Goal: Information Seeking & Learning: Learn about a topic

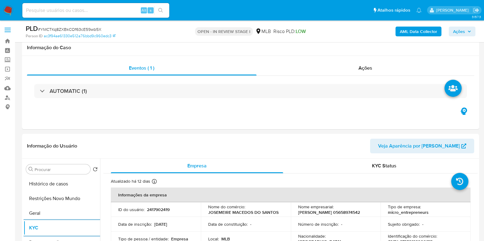
select select "10"
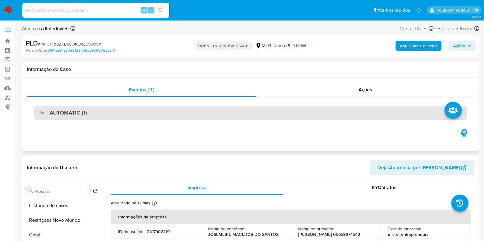
click at [156, 112] on div "AUTOMATIC (1)" at bounding box center [250, 113] width 432 height 14
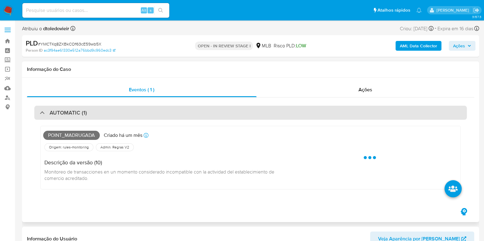
click at [158, 112] on div "AUTOMATIC (1)" at bounding box center [250, 113] width 432 height 14
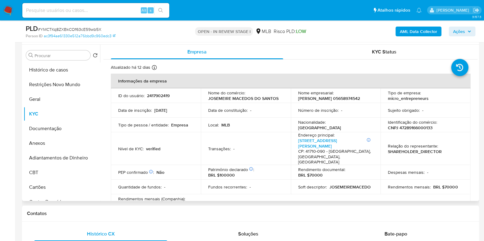
scroll to position [115, 0]
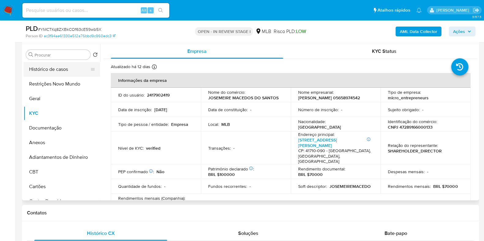
click at [52, 68] on button "Histórico de casos" at bounding box center [60, 69] width 72 height 15
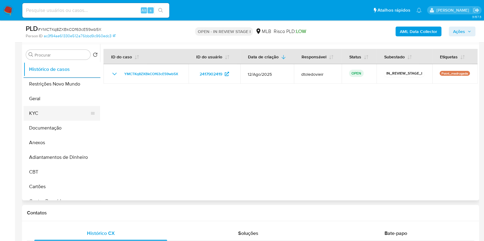
click at [52, 111] on button "KYC" at bounding box center [60, 113] width 72 height 15
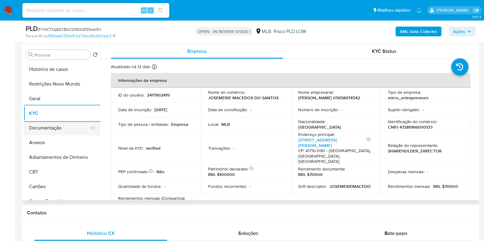
click at [57, 127] on button "Documentação" at bounding box center [60, 128] width 72 height 15
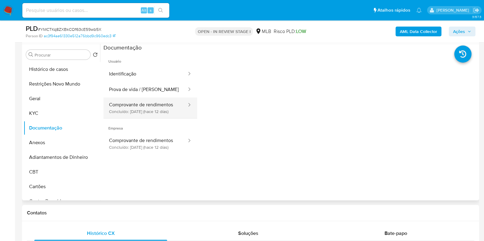
click at [129, 109] on button "Comprovante de rendimentos Concluído: 28/08/2025 (hace 12 días)" at bounding box center [145, 108] width 84 height 21
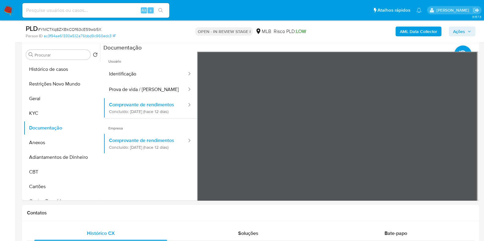
click at [46, 111] on button "KYC" at bounding box center [60, 113] width 72 height 15
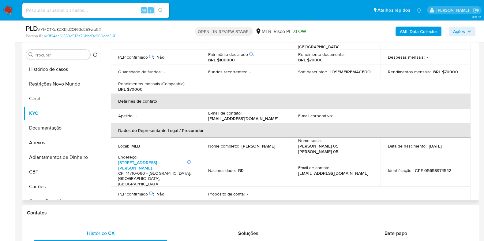
drag, startPoint x: 271, startPoint y: 143, endPoint x: 201, endPoint y: 144, distance: 70.1
click at [201, 144] on td "Nome completo : Josemeire Macedo Dos Santos" at bounding box center [246, 146] width 90 height 17
copy p "Josemeire Macedo Dos Santos"
click at [431, 168] on p "CPF 05658974542" at bounding box center [433, 171] width 36 height 6
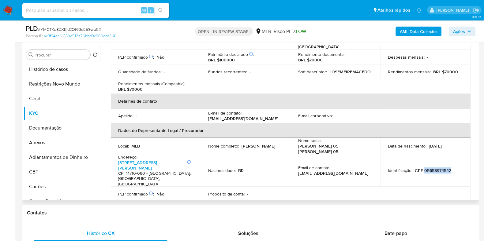
copy p "05658974542"
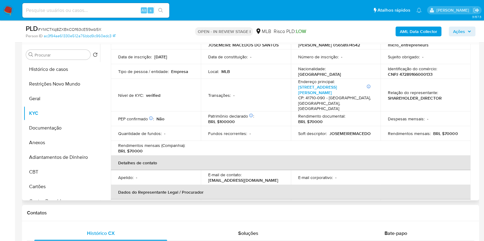
scroll to position [0, 0]
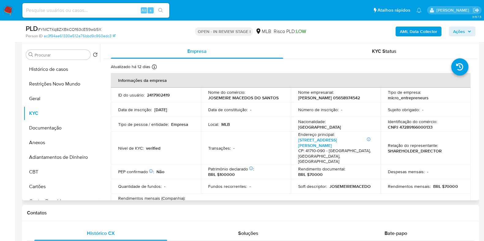
click at [402, 127] on p "CNPJ 47289166000133" at bounding box center [410, 128] width 45 height 6
click at [438, 130] on div "Identificação do comércio : CNPJ 47289166000133" at bounding box center [425, 124] width 75 height 11
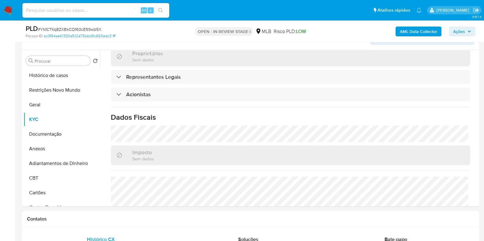
scroll to position [153, 0]
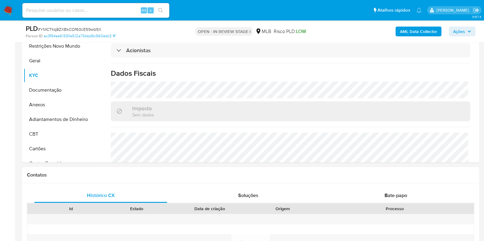
click at [465, 28] on span "Ações" at bounding box center [459, 32] width 12 height 10
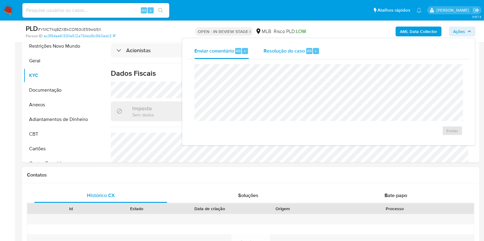
click at [294, 51] on span "Resolução do caso" at bounding box center [283, 50] width 41 height 7
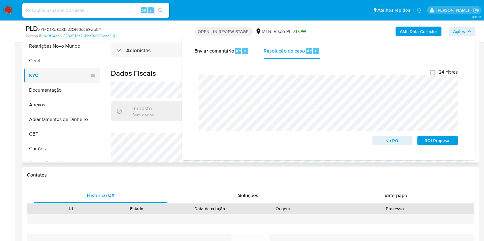
click at [51, 69] on button "KYC" at bounding box center [60, 75] width 72 height 15
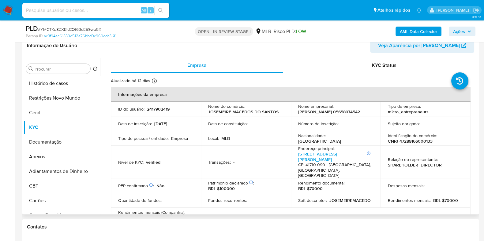
scroll to position [115, 0]
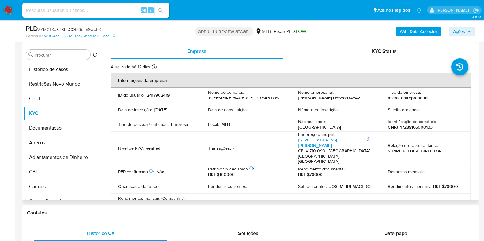
click at [407, 129] on p "CNPJ 47289166000133" at bounding box center [410, 128] width 45 height 6
copy p "47289166000133"
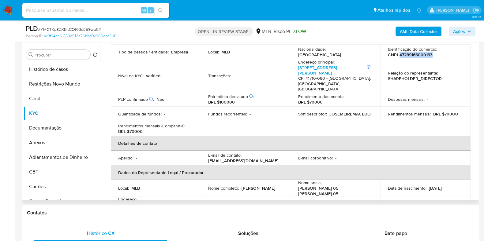
scroll to position [104, 0]
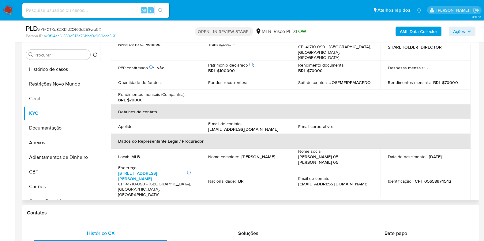
click at [435, 179] on p "CPF 05658974542" at bounding box center [433, 182] width 36 height 6
copy p "05658974542"
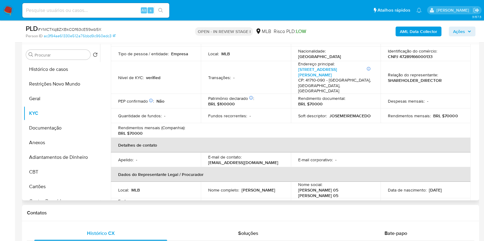
scroll to position [115, 0]
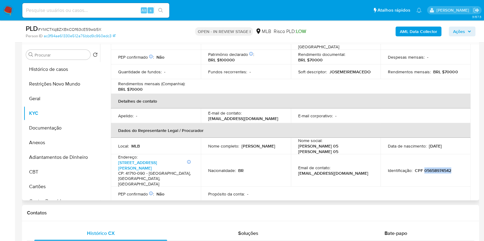
click at [431, 168] on p "CPF 05658974542" at bounding box center [433, 171] width 36 height 6
click at [54, 80] on button "Restrições Novo Mundo" at bounding box center [60, 84] width 72 height 15
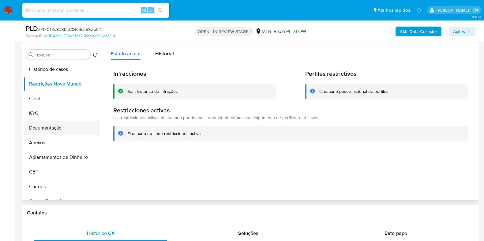
click at [55, 125] on button "Documentação" at bounding box center [60, 128] width 72 height 15
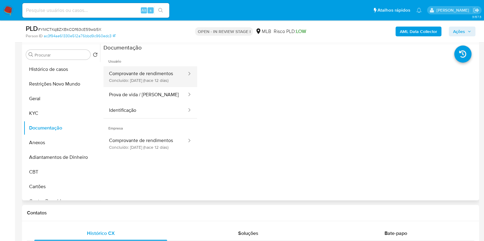
click at [161, 84] on button "Comprovante de rendimentos Concluído: 28/08/2025 (hace 12 días)" at bounding box center [145, 76] width 84 height 21
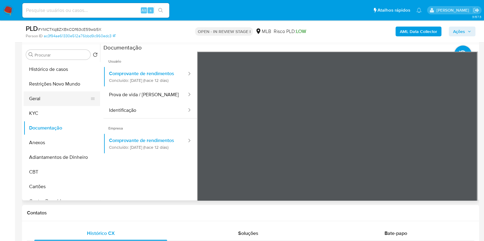
click at [40, 95] on button "Geral" at bounding box center [60, 98] width 72 height 15
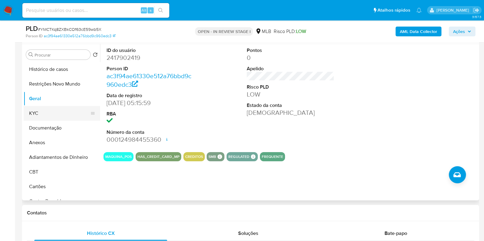
click at [47, 112] on button "KYC" at bounding box center [60, 113] width 72 height 15
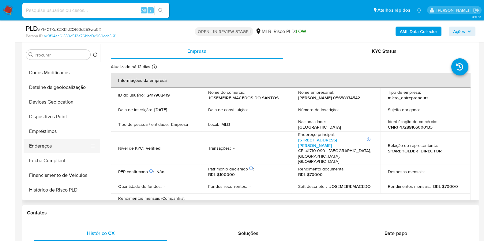
scroll to position [153, 0]
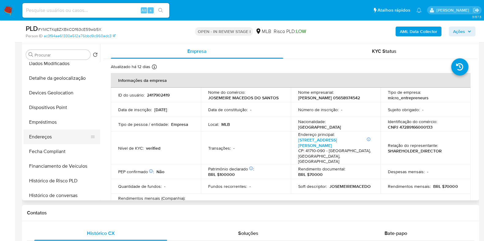
click at [53, 138] on button "Endereços" at bounding box center [60, 137] width 72 height 15
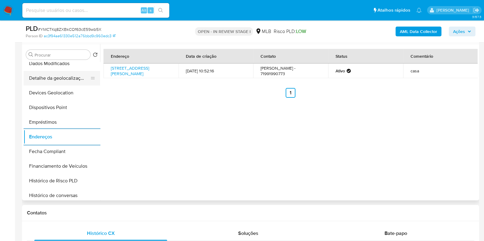
click at [51, 75] on button "Detalhe da geolocalização" at bounding box center [60, 78] width 72 height 15
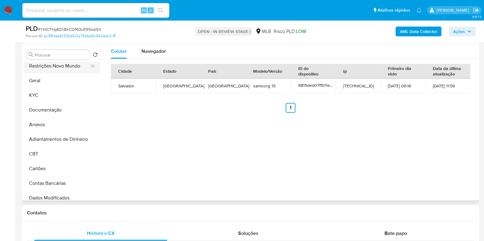
scroll to position [0, 0]
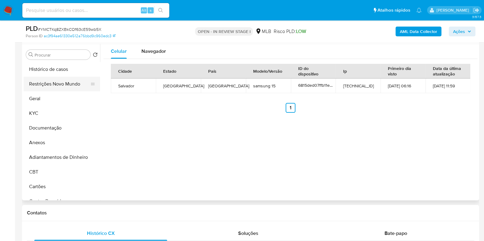
click at [57, 85] on button "Restrições Novo Mundo" at bounding box center [60, 84] width 72 height 15
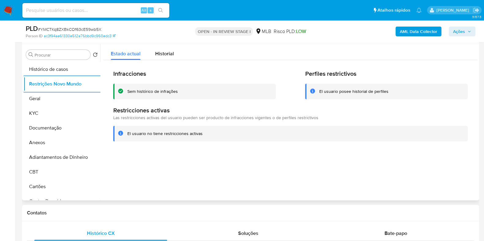
scroll to position [115, 0]
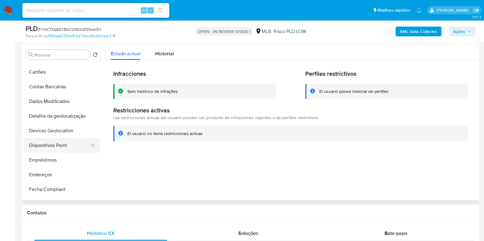
click at [60, 144] on button "Dispositivos Point" at bounding box center [60, 145] width 72 height 15
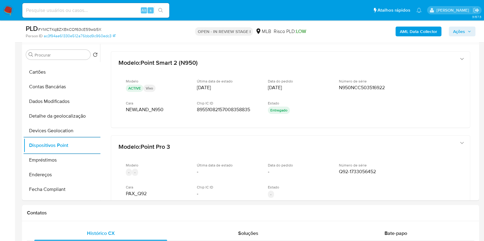
click at [421, 32] on b "AML Data Collector" at bounding box center [418, 32] width 37 height 10
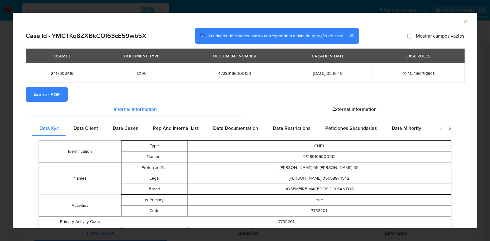
click at [47, 91] on span "Anexar PDF" at bounding box center [47, 94] width 26 height 13
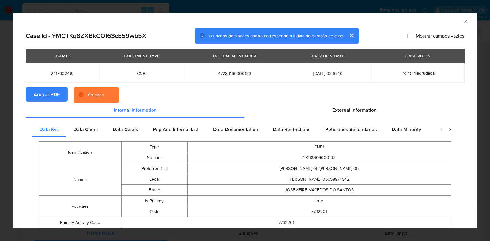
click at [6, 98] on div "AML Data Collector Case Id - YMCTKq8ZXBkCOf63cE59wb5X Os dados detalhados abaix…" at bounding box center [245, 120] width 490 height 241
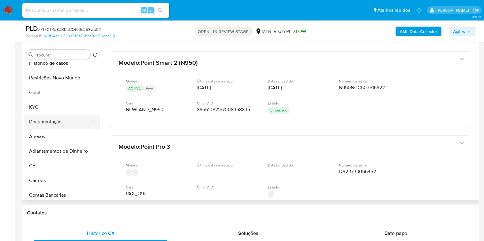
scroll to position [0, 0]
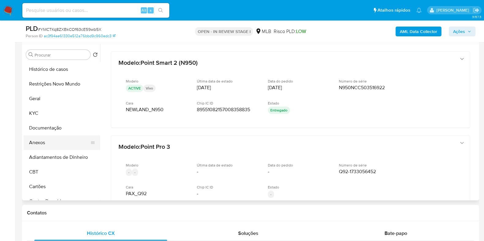
click at [45, 143] on button "Anexos" at bounding box center [60, 143] width 72 height 15
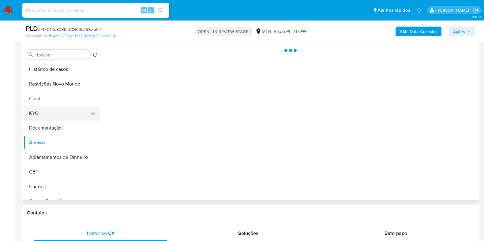
click at [50, 112] on button "KYC" at bounding box center [60, 113] width 72 height 15
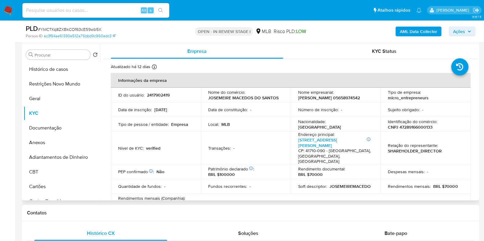
drag, startPoint x: 338, startPoint y: 103, endPoint x: 297, endPoint y: 99, distance: 41.2
click at [298, 99] on p "JOSEMEIRE MACEDO DOS SANTOS 05658974542" at bounding box center [329, 98] width 62 height 6
copy p "JOSEMEIRE MACEDO DOS SANTOS 05658974542"
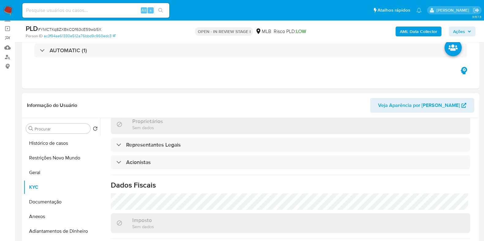
scroll to position [38, 0]
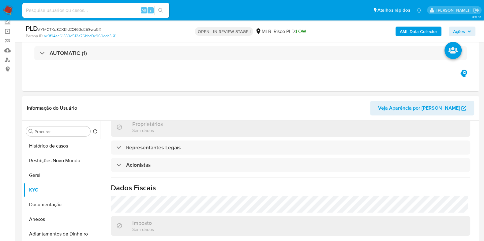
drag, startPoint x: 55, startPoint y: 147, endPoint x: 63, endPoint y: 137, distance: 12.9
click at [55, 147] on button "Histórico de casos" at bounding box center [62, 146] width 76 height 15
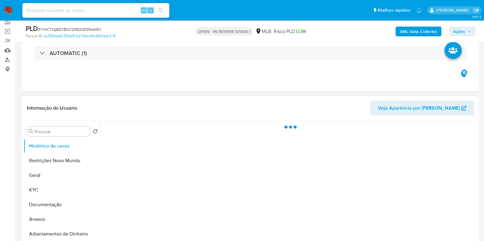
scroll to position [0, 0]
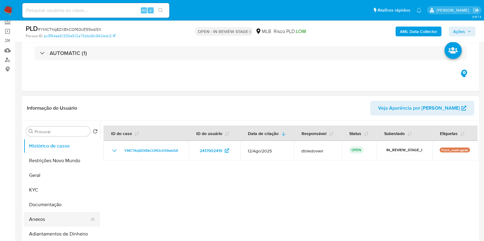
click at [44, 219] on button "Anexos" at bounding box center [60, 219] width 72 height 15
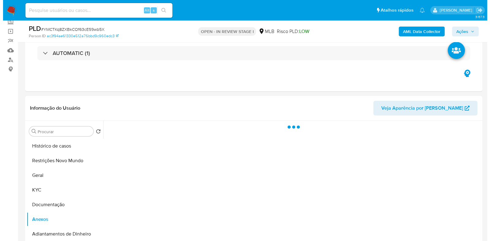
scroll to position [76, 0]
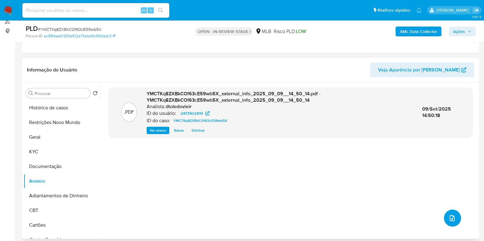
click at [448, 220] on icon "upload-file" at bounding box center [451, 218] width 7 height 7
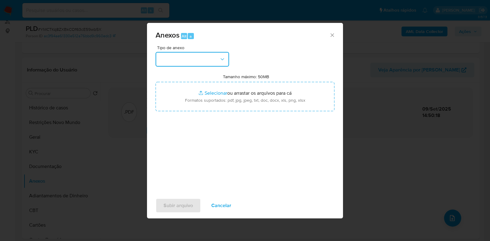
click at [200, 59] on button "button" at bounding box center [191, 59] width 73 height 15
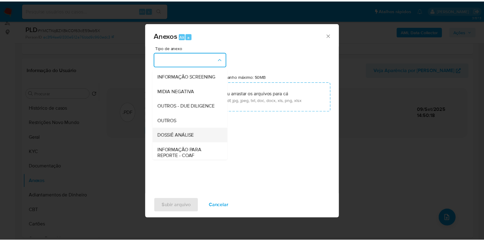
scroll to position [94, 0]
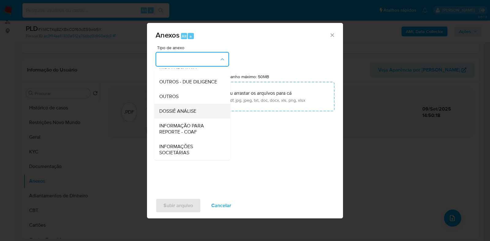
click at [188, 111] on span "DOSSIÊ ANÁLISE" at bounding box center [177, 111] width 37 height 6
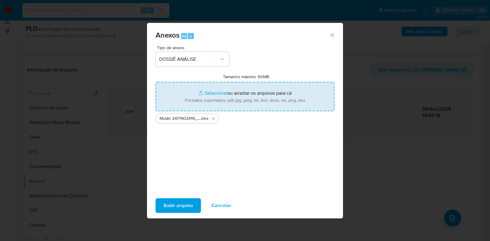
type input "C:\fakepath\SAR - CNPJ 47289166000133 - JOSEMEIRE MACEDO DOS SANTOS 05658974542…"
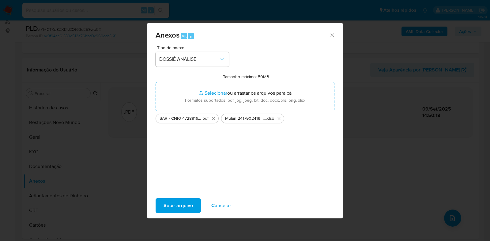
click at [175, 207] on span "Subir arquivo" at bounding box center [177, 205] width 29 height 13
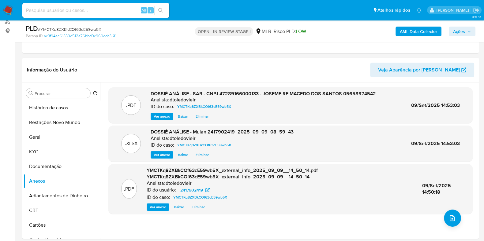
click at [474, 27] on button "Ações" at bounding box center [462, 32] width 27 height 10
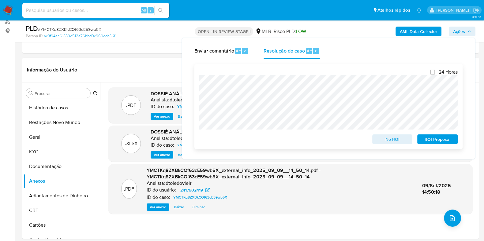
click at [435, 137] on span "ROI Proposal" at bounding box center [437, 139] width 32 height 9
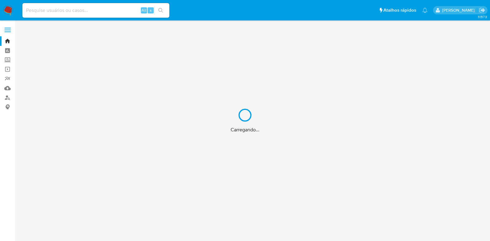
click at [86, 10] on div "Carregando..." at bounding box center [245, 120] width 490 height 241
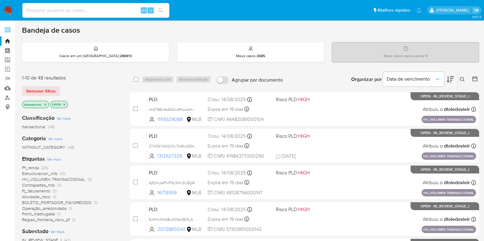
click at [74, 11] on input at bounding box center [95, 10] width 147 height 8
paste input "2519699701"
type input "2519699701"
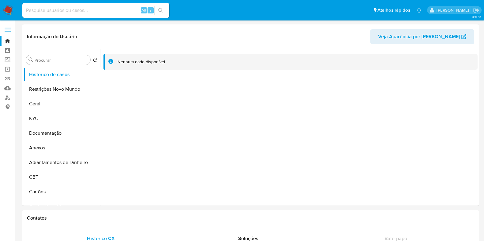
select select "10"
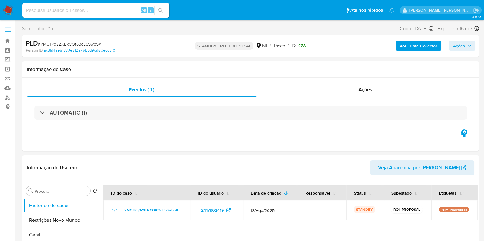
select select "10"
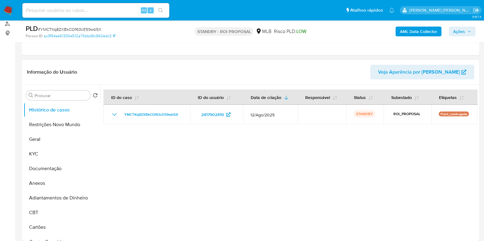
scroll to position [76, 0]
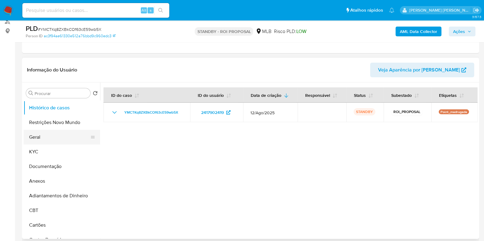
click at [65, 134] on button "Geral" at bounding box center [60, 137] width 72 height 15
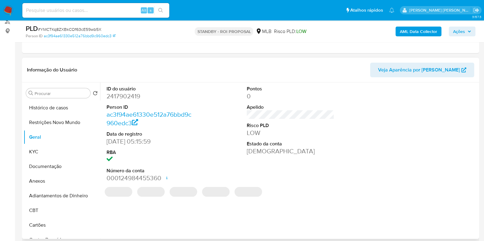
click at [124, 93] on dd "2417902419" at bounding box center [150, 96] width 88 height 9
click at [124, 94] on dd "2417902419" at bounding box center [150, 96] width 88 height 9
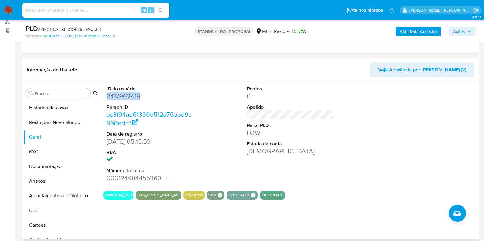
copy dd "2417902419"
click at [120, 95] on dd "2417902419" at bounding box center [150, 96] width 88 height 9
click at [105, 8] on input at bounding box center [95, 10] width 147 height 8
paste input "1730025385"
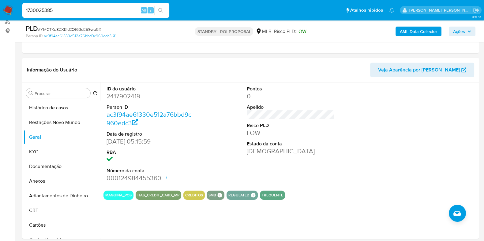
type input "1730025385"
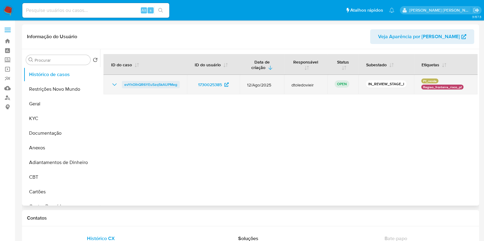
select select "10"
click at [163, 83] on span "evYhOihQR6YEu5zq5kAUPMeg" at bounding box center [150, 84] width 53 height 7
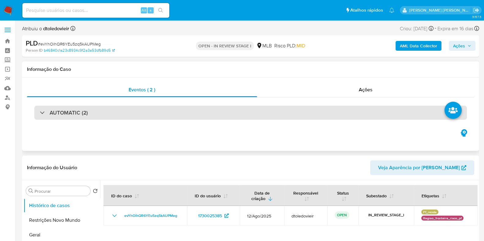
select select "10"
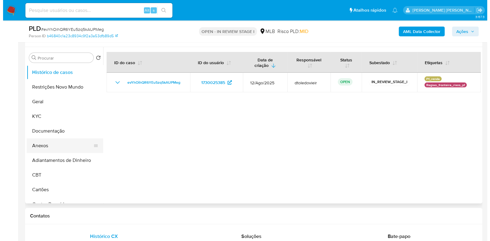
scroll to position [115, 0]
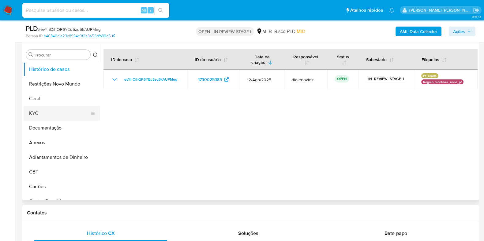
click at [55, 110] on button "KYC" at bounding box center [60, 113] width 72 height 15
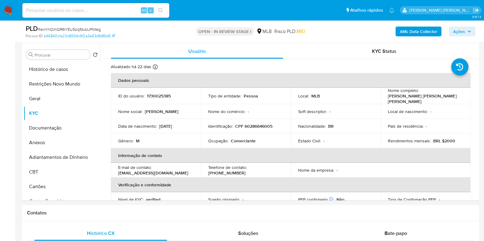
click at [420, 30] on b "AML Data Collector" at bounding box center [418, 32] width 37 height 10
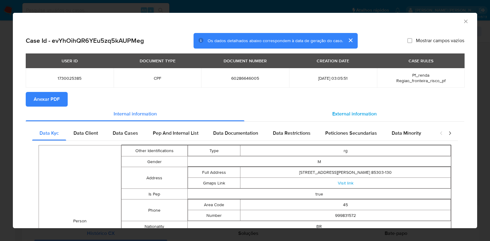
click at [340, 112] on span "External information" at bounding box center [354, 113] width 44 height 7
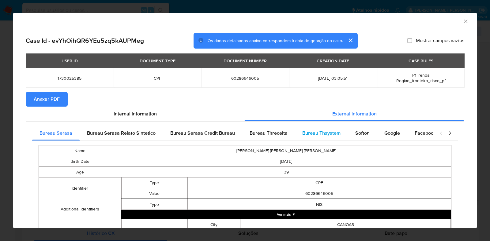
click at [317, 135] on span "Bureau Thsystem" at bounding box center [321, 133] width 38 height 7
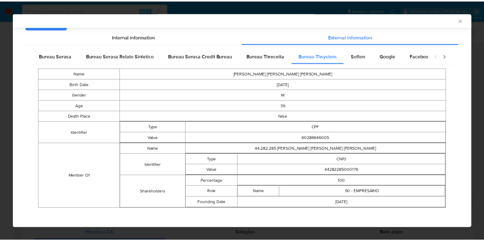
scroll to position [79, 0]
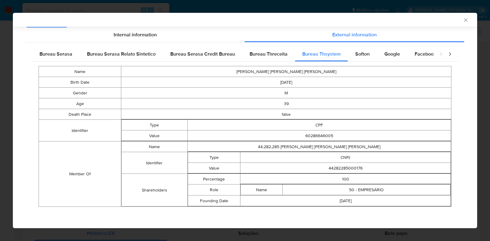
click at [340, 166] on td "44282285000176" at bounding box center [345, 168] width 210 height 11
copy td "44282285000176"
click at [2, 109] on div "AML Data Collector Case Id - evYhOihQR6YEu5zq5kAUPMeg Os dados detalhados abaix…" at bounding box center [245, 120] width 490 height 241
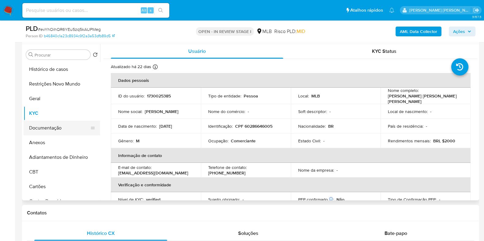
click at [48, 129] on button "Documentação" at bounding box center [60, 128] width 72 height 15
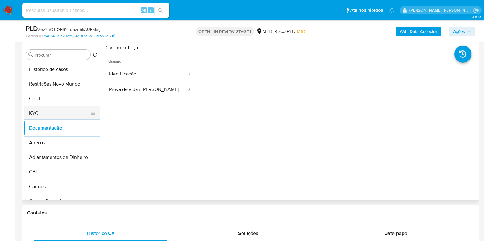
click at [58, 108] on button "KYC" at bounding box center [60, 113] width 72 height 15
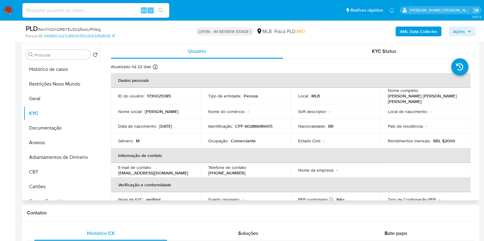
click at [255, 125] on p "CPF 60286646005" at bounding box center [253, 127] width 37 height 6
copy p "60286646005"
click at [469, 30] on icon "button" at bounding box center [469, 32] width 4 height 4
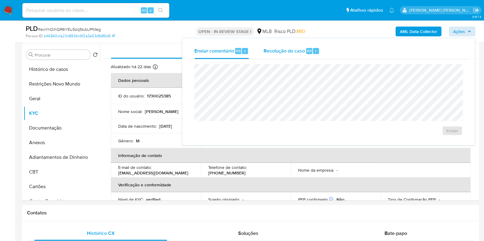
click at [283, 49] on span "Resolução do caso" at bounding box center [283, 50] width 41 height 7
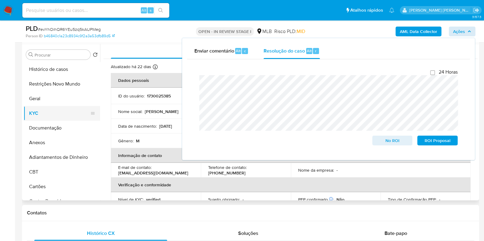
click at [52, 117] on button "KYC" at bounding box center [60, 113] width 72 height 15
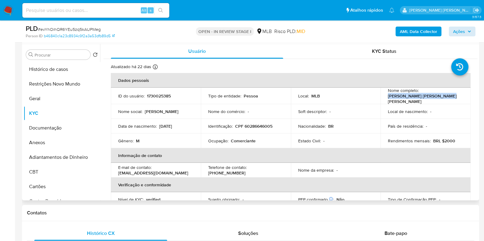
drag, startPoint x: 450, startPoint y: 98, endPoint x: 382, endPoint y: 97, distance: 68.5
click at [382, 97] on td "Nome completo : Jose Robinson Monar Londono" at bounding box center [425, 96] width 90 height 17
copy p "Jose Robinson Monar Londono"
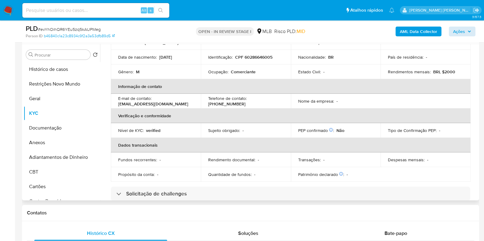
scroll to position [0, 0]
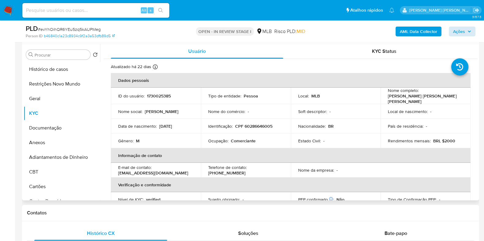
click at [252, 124] on p "CPF 60286646005" at bounding box center [253, 127] width 37 height 6
copy p "60286646005"
click at [57, 85] on button "Restrições Novo Mundo" at bounding box center [60, 84] width 72 height 15
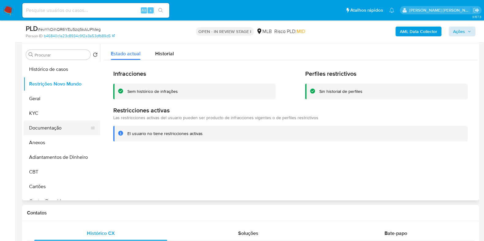
click at [45, 128] on button "Documentação" at bounding box center [60, 128] width 72 height 15
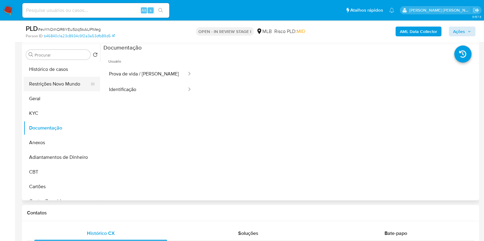
click at [61, 84] on button "Restrições Novo Mundo" at bounding box center [60, 84] width 72 height 15
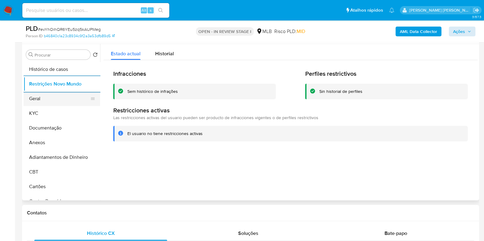
click at [28, 93] on button "Geral" at bounding box center [60, 98] width 72 height 15
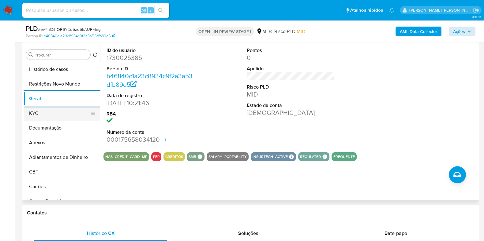
click at [52, 115] on button "KYC" at bounding box center [60, 113] width 72 height 15
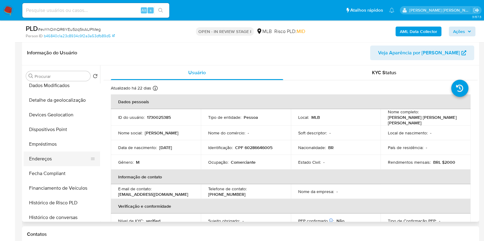
scroll to position [115, 0]
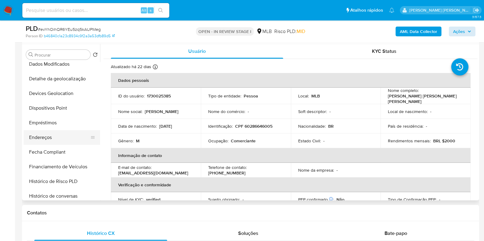
click at [59, 138] on button "Endereços" at bounding box center [60, 137] width 72 height 15
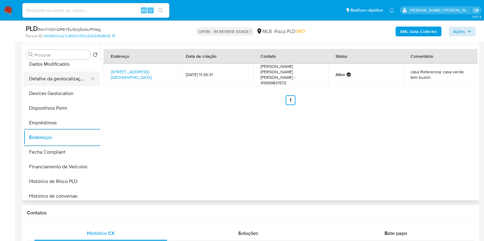
click at [71, 82] on button "Detalhe da geolocalização" at bounding box center [60, 79] width 72 height 15
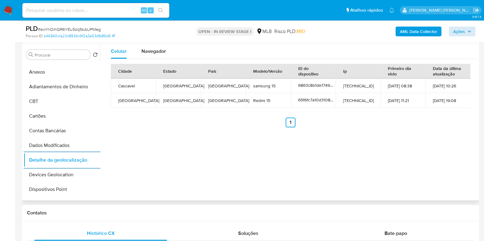
scroll to position [0, 0]
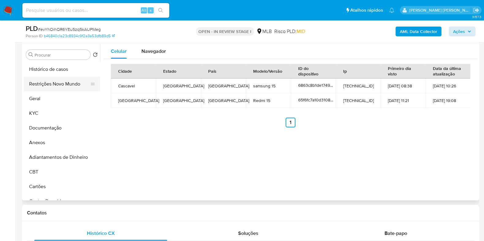
click at [61, 84] on button "Restrições Novo Mundo" at bounding box center [60, 84] width 72 height 15
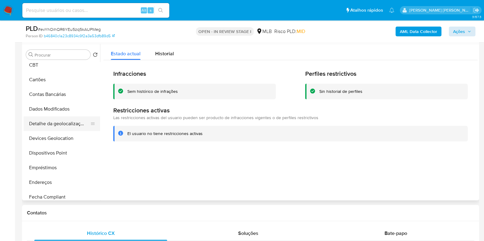
scroll to position [114, 0]
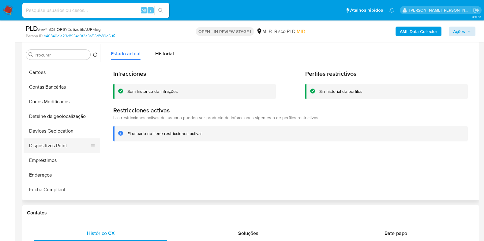
click at [47, 147] on button "Dispositivos Point" at bounding box center [60, 146] width 72 height 15
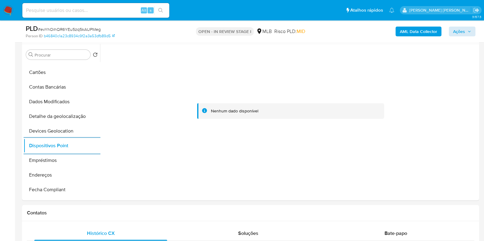
click at [415, 31] on b "AML Data Collector" at bounding box center [418, 32] width 37 height 10
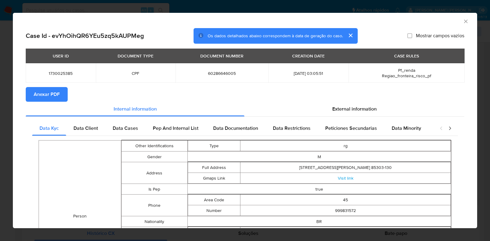
click at [40, 92] on span "Anexar PDF" at bounding box center [47, 94] width 26 height 13
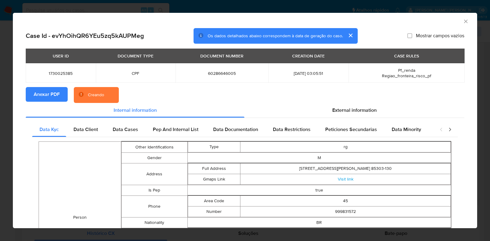
click at [0, 96] on div "AML Data Collector Case Id - evYhOihQR6YEu5zq5kAUPMeg Os dados detalhados abaix…" at bounding box center [245, 120] width 490 height 241
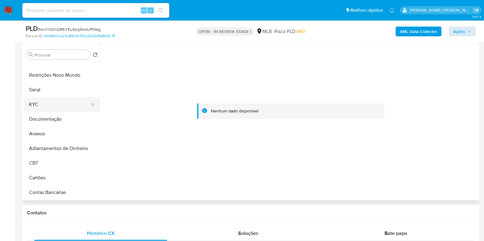
scroll to position [0, 0]
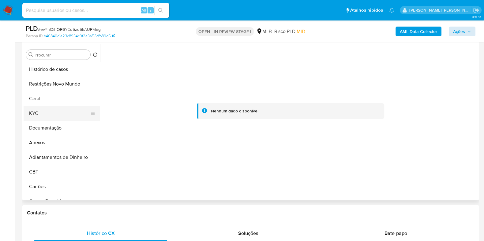
click at [49, 112] on button "KYC" at bounding box center [60, 113] width 72 height 15
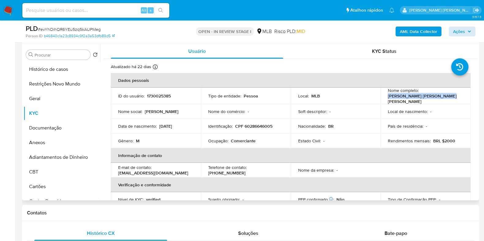
drag, startPoint x: 449, startPoint y: 97, endPoint x: 385, endPoint y: 100, distance: 63.7
click at [385, 100] on td "Nome completo : Jose Robinson Monar Londono" at bounding box center [425, 96] width 90 height 17
copy p "Jose Robinson Monar Londono"
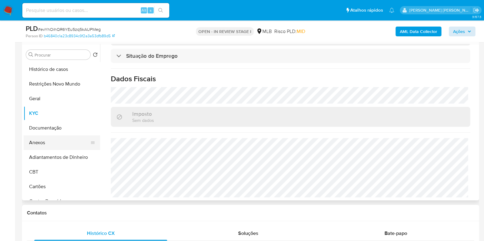
click at [49, 142] on button "Anexos" at bounding box center [60, 143] width 72 height 15
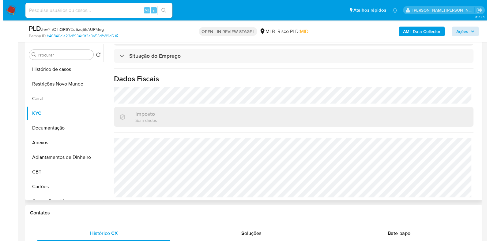
scroll to position [0, 0]
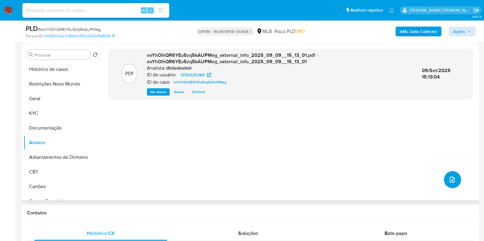
click at [453, 179] on button "upload-file" at bounding box center [452, 179] width 17 height 17
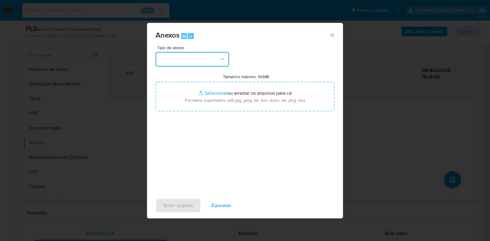
click at [174, 62] on button "button" at bounding box center [191, 59] width 73 height 15
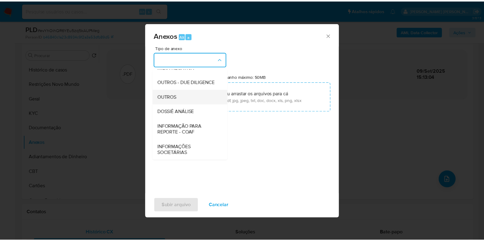
scroll to position [94, 0]
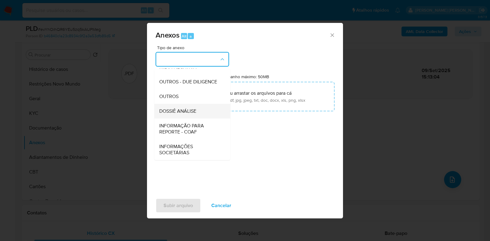
click at [187, 111] on span "DOSSIÊ ANÁLISE" at bounding box center [177, 111] width 37 height 6
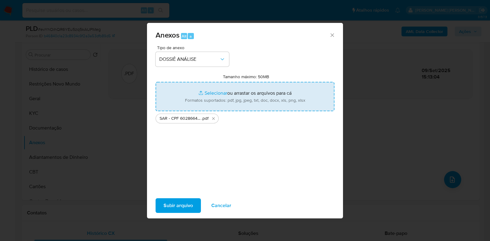
type input "C:\fakepath\Mulan 1730025385_2025_09_09_09_07_38.xlsx"
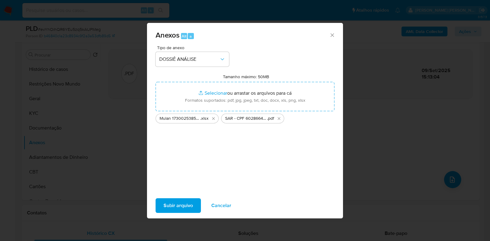
click at [179, 209] on span "Subir arquivo" at bounding box center [177, 205] width 29 height 13
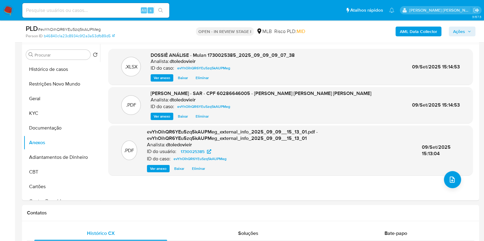
click at [464, 30] on span "Ações" at bounding box center [459, 32] width 12 height 10
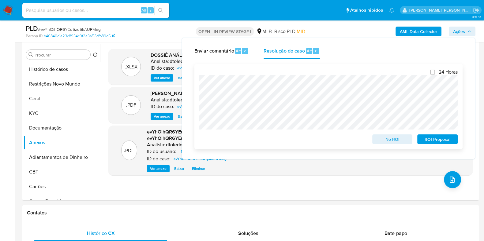
click at [431, 142] on span "ROI Proposal" at bounding box center [437, 139] width 32 height 9
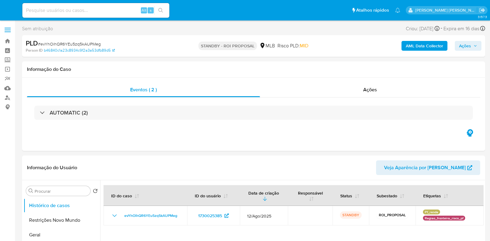
select select "10"
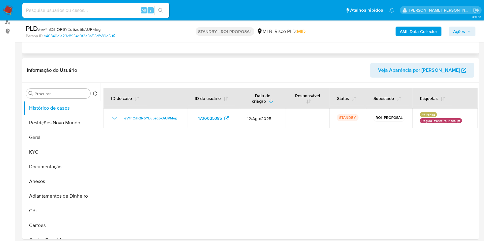
scroll to position [76, 0]
click at [53, 143] on button "Geral" at bounding box center [60, 137] width 72 height 15
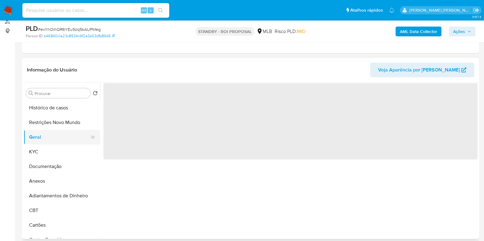
click at [51, 139] on button "Geral" at bounding box center [60, 137] width 72 height 15
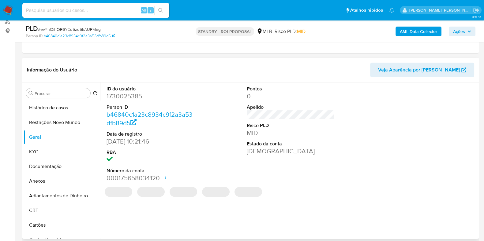
click at [121, 93] on dd "1730025385" at bounding box center [150, 96] width 88 height 9
copy dd "1730025385"
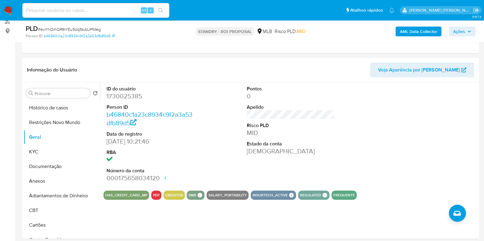
click at [114, 14] on div "Alt s" at bounding box center [95, 10] width 147 height 15
click at [115, 10] on input at bounding box center [95, 10] width 147 height 8
paste input "1596978266"
type input "1596978266"
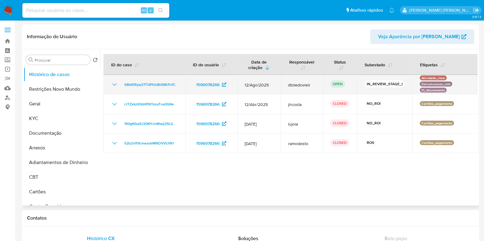
select select "10"
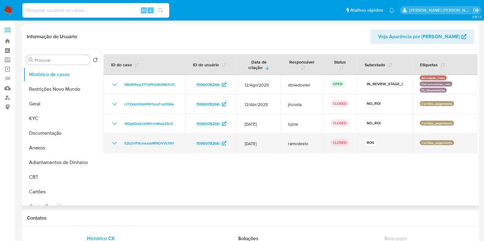
drag, startPoint x: 273, startPoint y: 143, endPoint x: 255, endPoint y: 143, distance: 18.1
click at [255, 143] on span "[DATE]" at bounding box center [258, 144] width 29 height 6
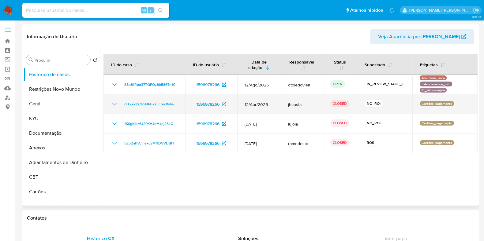
click at [281, 95] on td "12/Abr/2025" at bounding box center [258, 105] width 43 height 20
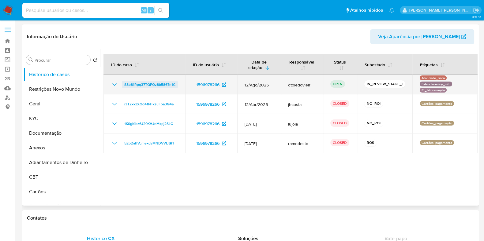
click at [169, 84] on span "S8b81Rpq37TQPOz8b5867n1C" at bounding box center [149, 84] width 51 height 7
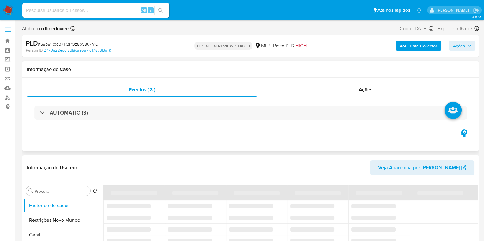
select select "10"
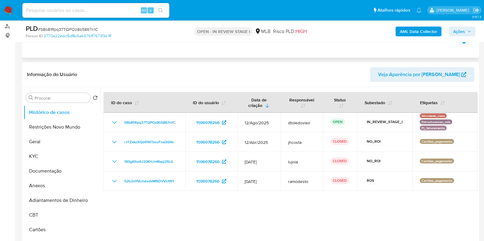
scroll to position [76, 0]
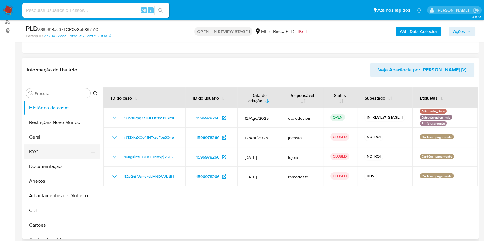
drag, startPoint x: 39, startPoint y: 141, endPoint x: 38, endPoint y: 146, distance: 4.8
click at [38, 144] on ul "Histórico de casos Restrições Novo Mundo Geral KYC Documentação Anexos Adiantam…" at bounding box center [62, 170] width 76 height 138
click at [37, 149] on button "KYC" at bounding box center [60, 152] width 72 height 15
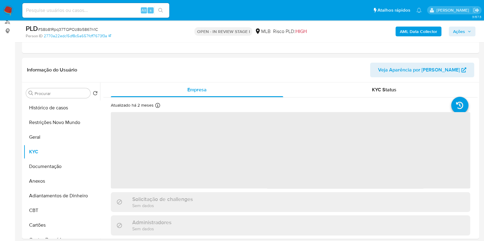
scroll to position [115, 0]
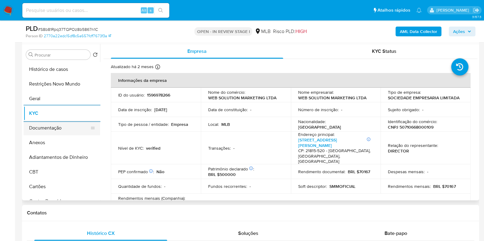
click at [65, 129] on button "Documentação" at bounding box center [60, 128] width 72 height 15
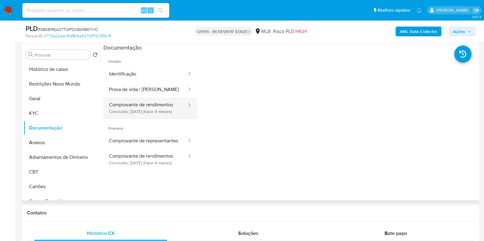
click at [148, 105] on button "Comprovante de rendimentos Concluído: 13/05/2025 (hace 4 meses)" at bounding box center [145, 108] width 84 height 21
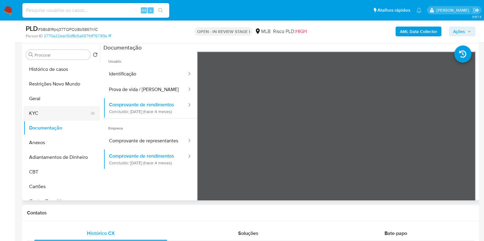
click at [37, 108] on button "KYC" at bounding box center [60, 113] width 72 height 15
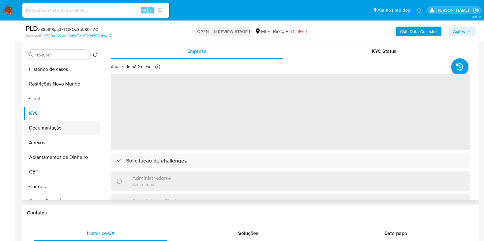
drag, startPoint x: 68, startPoint y: 116, endPoint x: 55, endPoint y: 125, distance: 15.3
click at [63, 119] on button "KYC" at bounding box center [62, 113] width 76 height 15
click at [54, 125] on button "Documentação" at bounding box center [60, 128] width 72 height 15
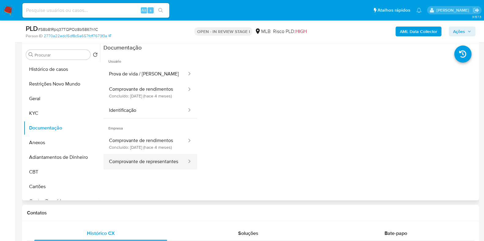
click at [135, 170] on button "Comprovante de representantes" at bounding box center [145, 162] width 84 height 16
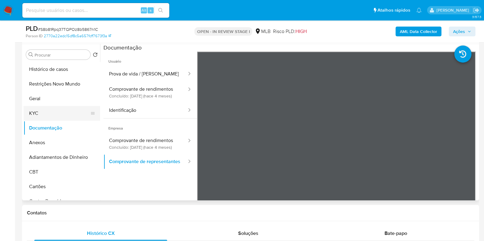
click at [50, 115] on button "KYC" at bounding box center [60, 113] width 72 height 15
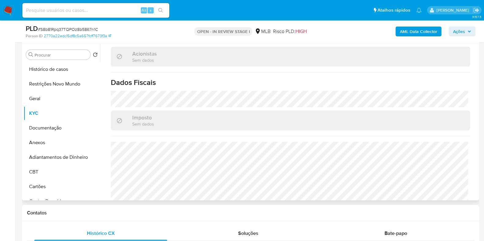
scroll to position [151, 0]
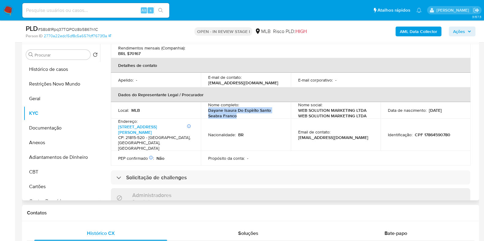
drag, startPoint x: 242, startPoint y: 104, endPoint x: 204, endPoint y: 99, distance: 38.3
click at [204, 102] on td "Nome completo : Dayane Isaura Do Espirito Santo Seabra Franco" at bounding box center [246, 110] width 90 height 17
copy p "Dayane Isaura Do Espirito Santo Seabra Franco"
click at [427, 132] on p "CPF 17864590780" at bounding box center [432, 135] width 35 height 6
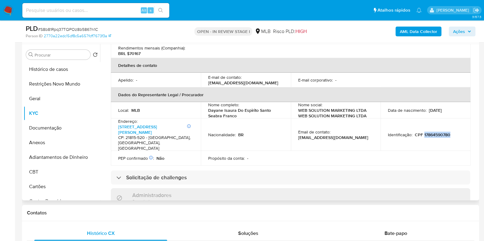
copy p "17864590780"
drag, startPoint x: 291, startPoint y: 100, endPoint x: 352, endPoint y: 98, distance: 61.5
click at [352, 102] on td "Nome social : WEB SOLUTION MARKETING LTDA WEB SOLUTION MARKETING LTDA" at bounding box center [336, 110] width 90 height 17
copy p "WEB SOLUTION MARKETING"
drag, startPoint x: 453, startPoint y: 28, endPoint x: 445, endPoint y: 33, distance: 10.0
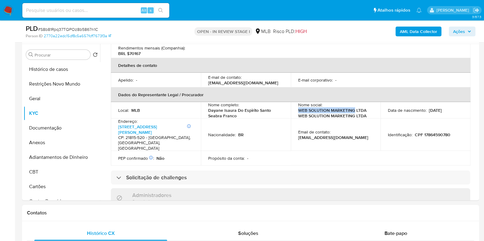
click at [453, 29] on span "Ações" at bounding box center [459, 32] width 12 height 10
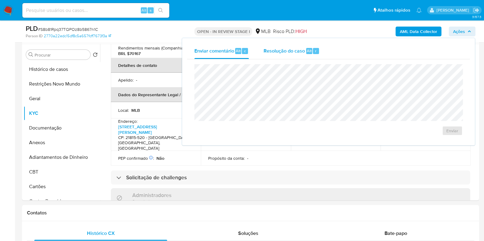
click at [289, 54] on span "Resolução do caso" at bounding box center [283, 50] width 41 height 7
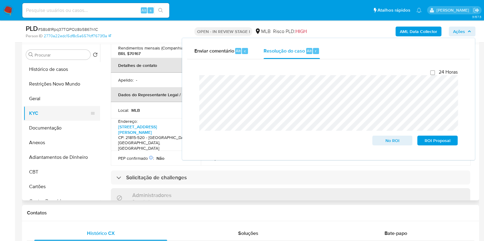
click at [47, 117] on button "KYC" at bounding box center [60, 113] width 72 height 15
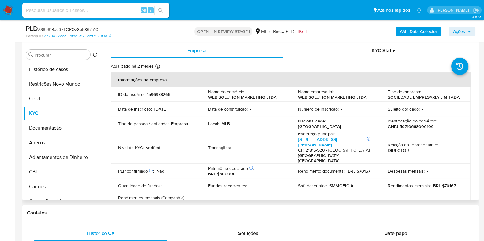
scroll to position [0, 0]
click at [415, 127] on p "CNPJ 50710668000109" at bounding box center [411, 128] width 46 height 6
copy p "50710668000109"
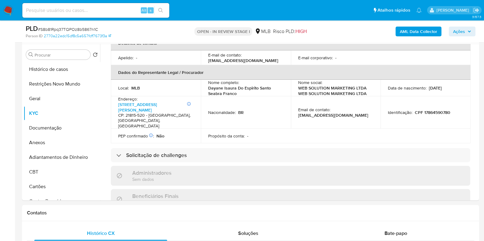
scroll to position [112, 0]
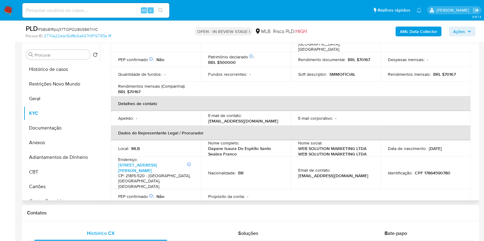
copy p "50710668000109"
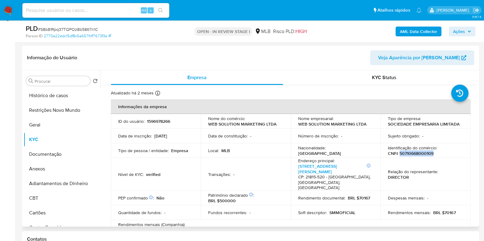
scroll to position [76, 0]
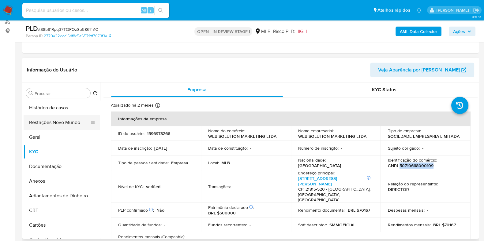
click at [46, 121] on button "Restrições Novo Mundo" at bounding box center [60, 122] width 72 height 15
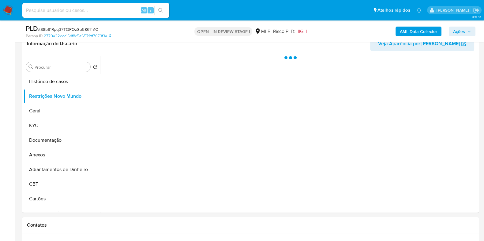
scroll to position [115, 0]
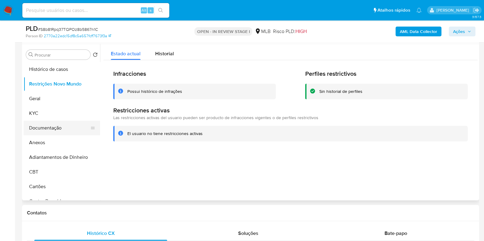
click at [44, 132] on button "Documentação" at bounding box center [60, 128] width 72 height 15
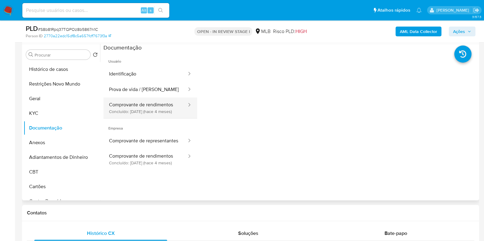
click at [142, 110] on button "Comprovante de rendimentos Concluído: 13/05/2025 (hace 4 meses)" at bounding box center [145, 108] width 84 height 21
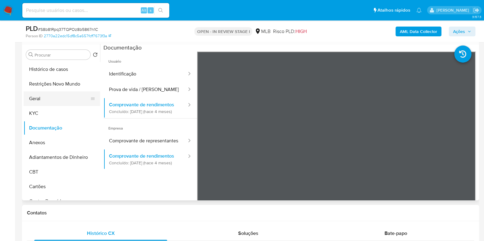
click at [47, 96] on button "Geral" at bounding box center [60, 98] width 72 height 15
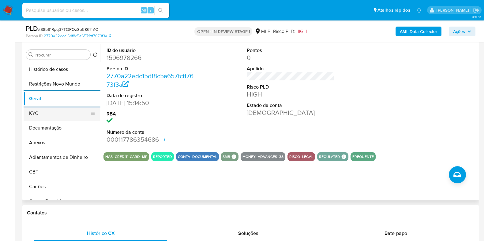
click at [37, 118] on button "KYC" at bounding box center [60, 113] width 72 height 15
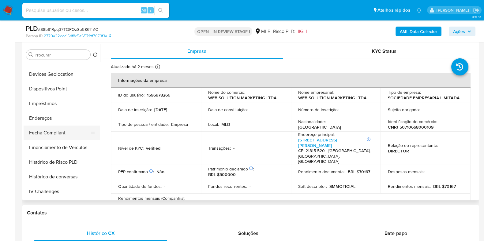
scroll to position [191, 0]
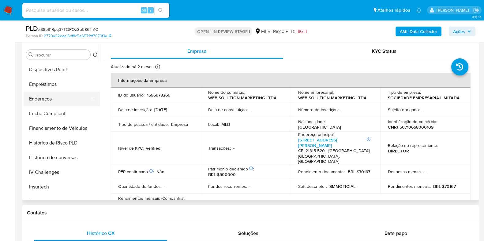
click at [63, 103] on button "Endereços" at bounding box center [60, 99] width 72 height 15
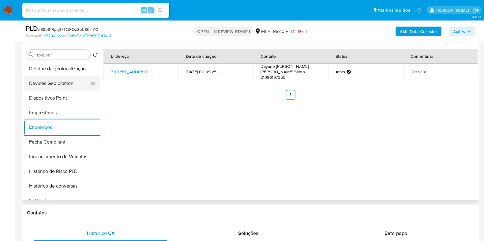
scroll to position [152, 0]
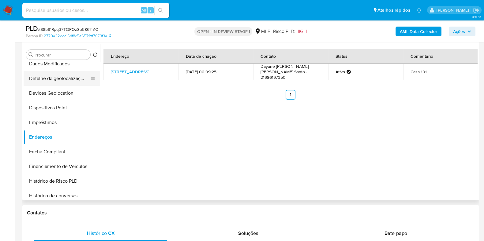
click at [67, 77] on button "Detalhe da geolocalização" at bounding box center [60, 78] width 72 height 15
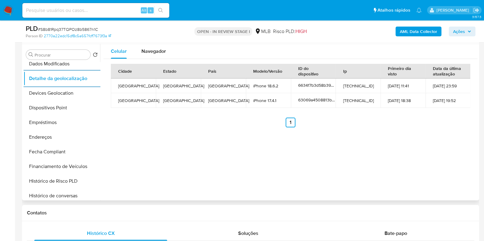
scroll to position [0, 0]
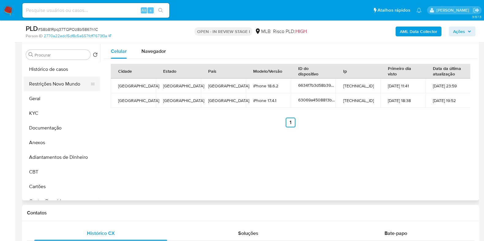
click at [63, 83] on button "Restrições Novo Mundo" at bounding box center [60, 84] width 72 height 15
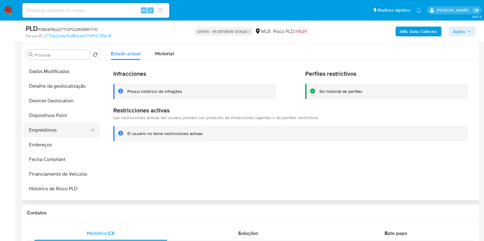
scroll to position [153, 0]
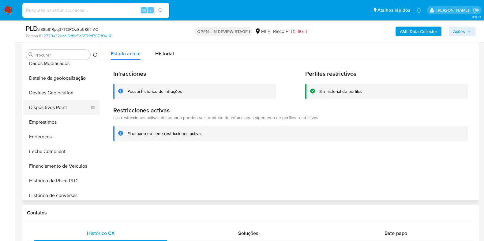
click at [67, 111] on button "Dispositivos Point" at bounding box center [60, 107] width 72 height 15
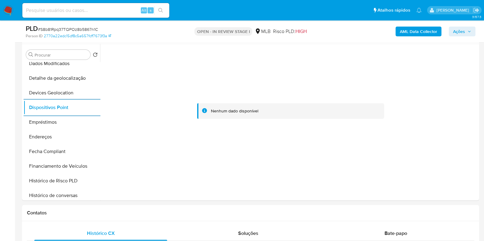
click at [408, 36] on b "AML Data Collector" at bounding box center [418, 32] width 37 height 10
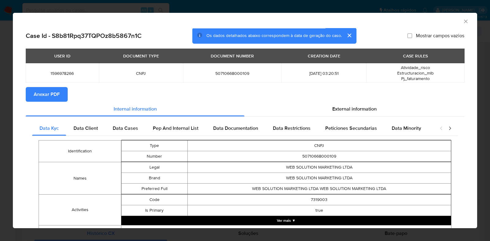
click at [40, 94] on span "Anexar PDF" at bounding box center [47, 94] width 26 height 13
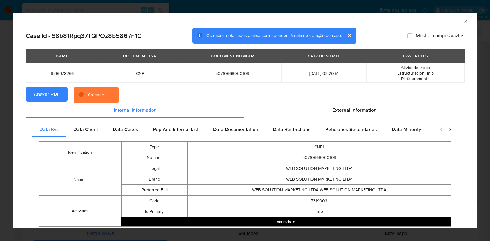
click at [0, 106] on div "AML Data Collector Case Id - S8b81Rpq37TQPOz8b5867n1C Os dados detalhados abaix…" at bounding box center [245, 120] width 490 height 241
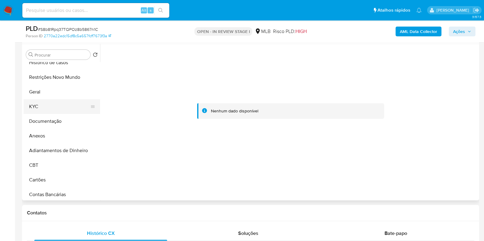
scroll to position [0, 0]
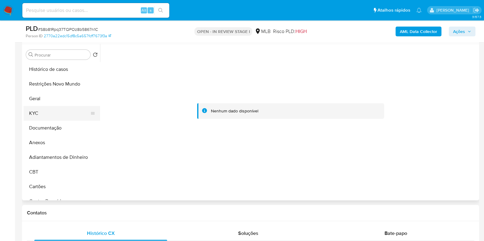
click at [51, 111] on button "KYC" at bounding box center [60, 113] width 72 height 15
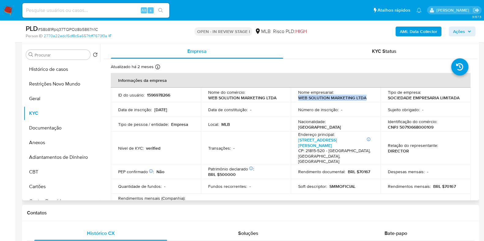
drag, startPoint x: 367, startPoint y: 99, endPoint x: 295, endPoint y: 100, distance: 72.2
click at [295, 100] on td "Nome empresarial : WEB SOLUTION MARKETING LTDA" at bounding box center [336, 95] width 90 height 15
copy p "WEB SOLUTION MARKETING LTDA"
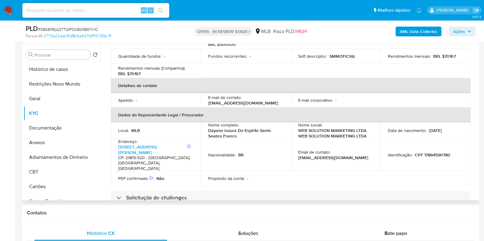
scroll to position [380, 0]
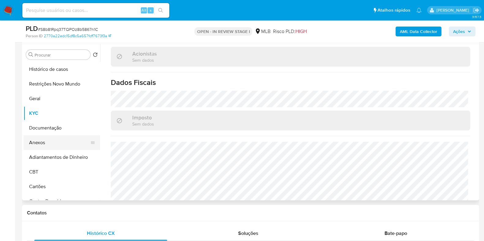
click at [42, 144] on button "Anexos" at bounding box center [60, 143] width 72 height 15
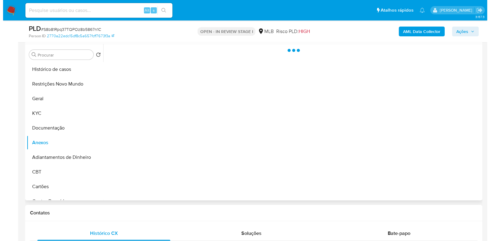
scroll to position [0, 0]
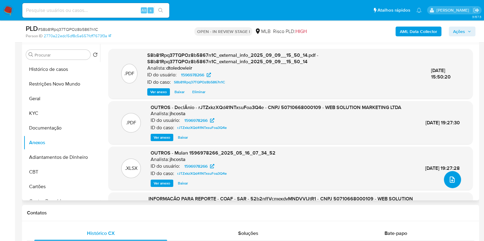
click at [450, 183] on icon "upload-file" at bounding box center [451, 179] width 7 height 7
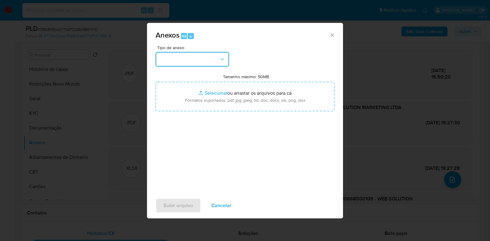
click at [219, 61] on icon "button" at bounding box center [222, 59] width 6 height 6
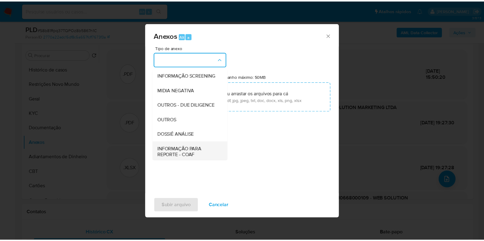
scroll to position [94, 0]
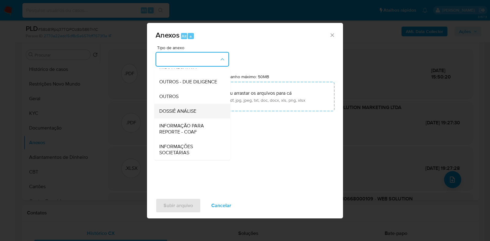
click at [185, 112] on span "DOSSIÊ ANÁLISE" at bounding box center [177, 111] width 37 height 6
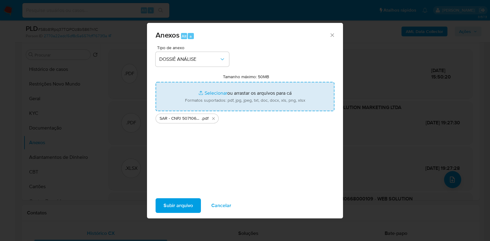
type input "C:\fakepath\Mulan 1730025385_2025_09_09_09_07_38.xlsx"
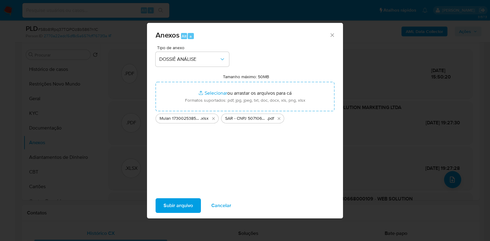
click at [174, 206] on span "Subir arquivo" at bounding box center [177, 205] width 29 height 13
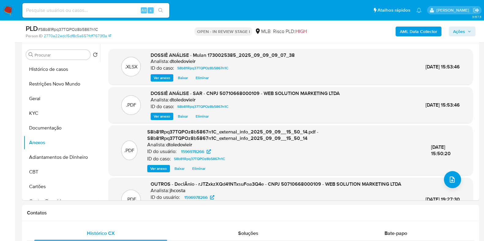
click at [468, 32] on icon "button" at bounding box center [469, 32] width 4 height 4
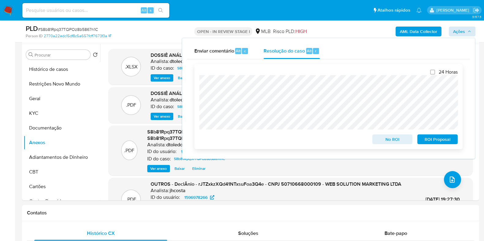
click at [447, 139] on span "ROI Proposal" at bounding box center [437, 139] width 32 height 9
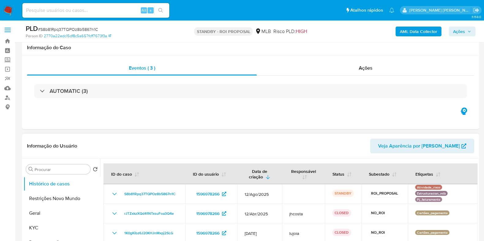
scroll to position [153, 0]
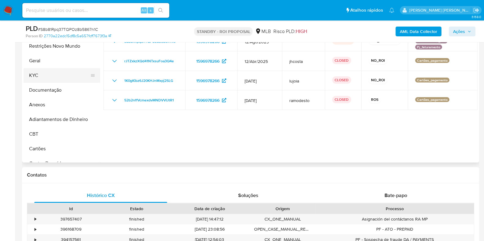
select select "10"
click at [46, 61] on button "Geral" at bounding box center [60, 61] width 72 height 15
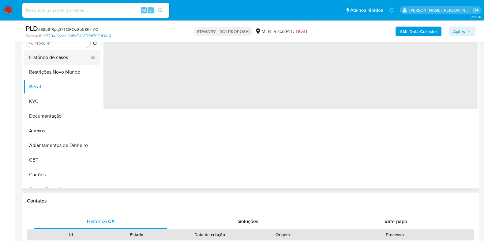
scroll to position [115, 0]
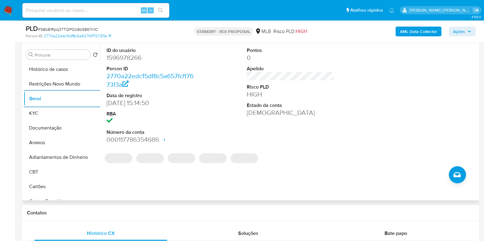
click at [123, 57] on dd "1596978266" at bounding box center [150, 58] width 88 height 9
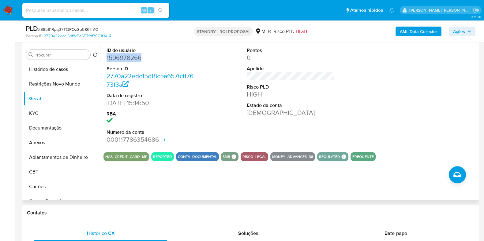
click at [123, 57] on dd "1596978266" at bounding box center [150, 58] width 88 height 9
copy dd "1596978266"
click at [118, 8] on input at bounding box center [95, 10] width 147 height 8
paste input "184136411"
type input "184136411"
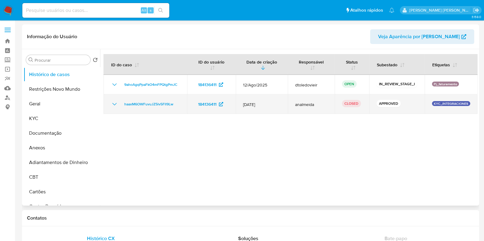
select select "10"
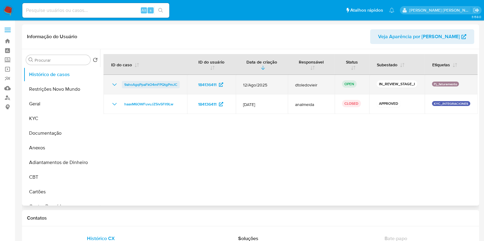
click at [155, 85] on span "9ahoAgqPpaFkO4mFPQtgPmJC" at bounding box center [150, 84] width 53 height 7
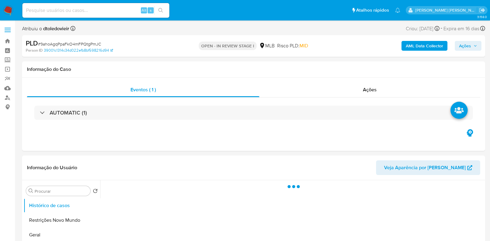
select select "10"
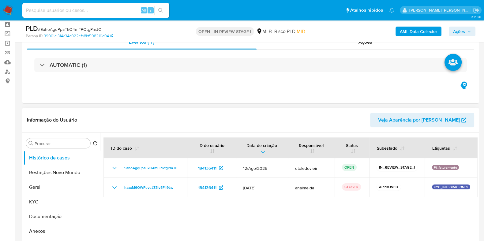
scroll to position [38, 0]
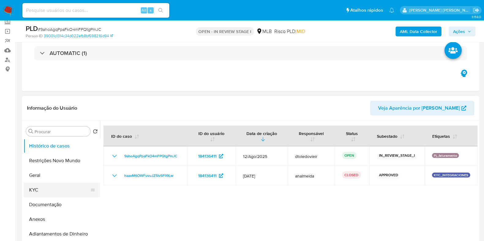
click at [42, 187] on button "KYC" at bounding box center [60, 190] width 72 height 15
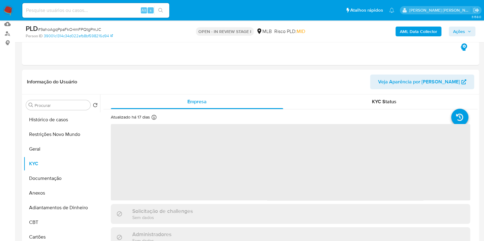
scroll to position [76, 0]
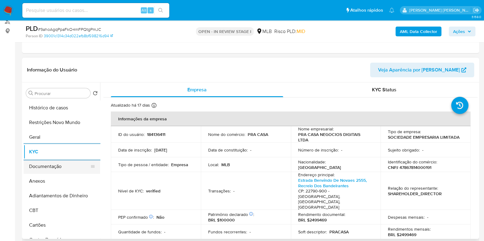
click at [51, 167] on button "Documentação" at bounding box center [60, 166] width 72 height 15
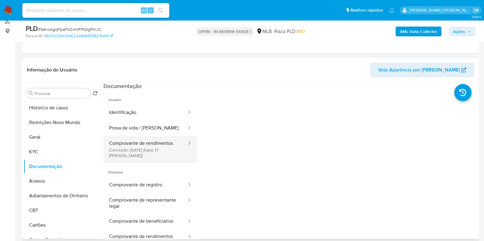
click at [151, 148] on button "Comprovante de rendimentos Concluído: [DATE] (hace 17 [PERSON_NAME])" at bounding box center [145, 149] width 84 height 26
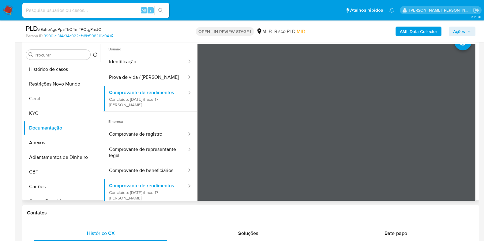
scroll to position [13, 0]
click at [138, 154] on button "Comprovante de representante legal" at bounding box center [145, 152] width 84 height 21
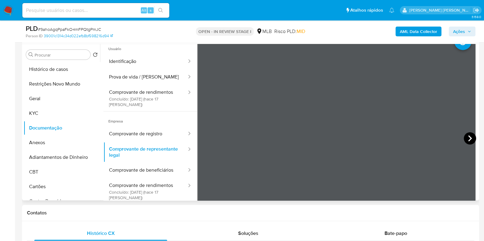
click at [466, 139] on icon at bounding box center [470, 138] width 12 height 12
click at [144, 131] on button "Comprovante de registro" at bounding box center [145, 134] width 84 height 16
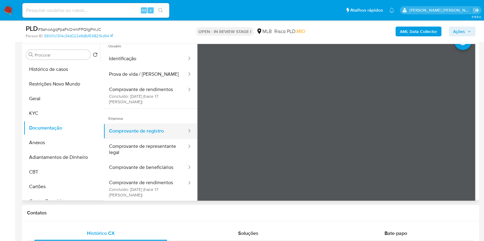
scroll to position [10, 0]
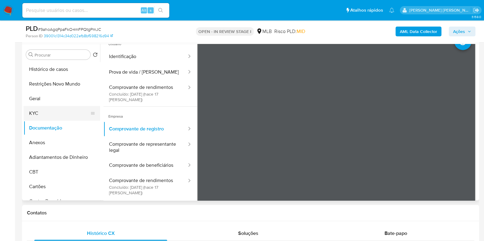
click at [57, 112] on button "KYC" at bounding box center [60, 113] width 72 height 15
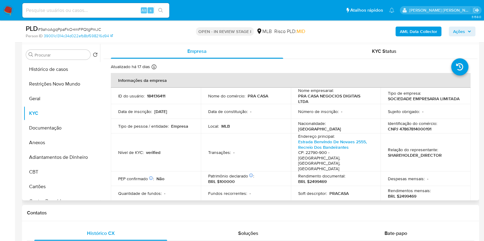
click at [413, 127] on p "CNPJ 47867814000191" at bounding box center [409, 129] width 43 height 6
copy p "47867814000191"
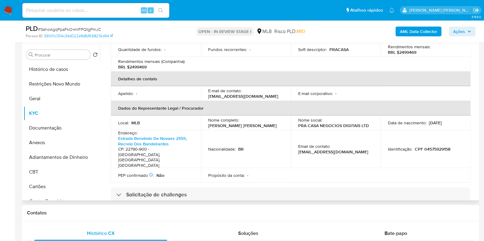
scroll to position [153, 0]
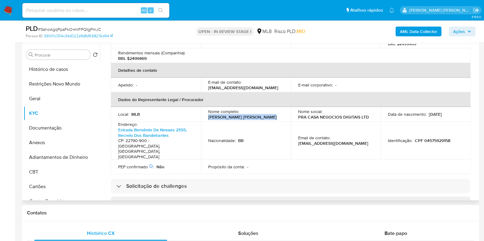
drag, startPoint x: 264, startPoint y: 105, endPoint x: 205, endPoint y: 108, distance: 59.4
click at [205, 108] on td "Nome completo : [PERSON_NAME] [PERSON_NAME]" at bounding box center [246, 114] width 90 height 15
copy p "[PERSON_NAME] [PERSON_NAME]"
click at [443, 138] on p "CPF 04575929158" at bounding box center [432, 141] width 35 height 6
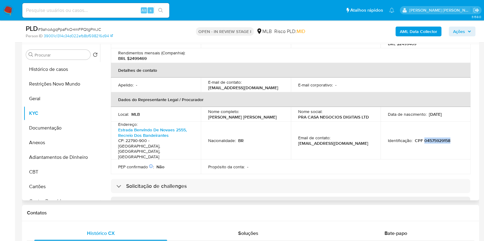
copy p "04575929158"
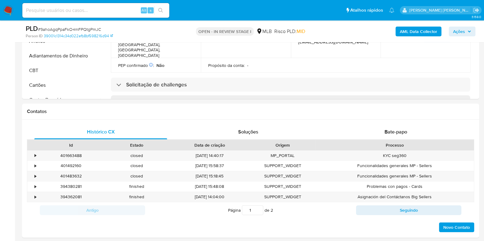
scroll to position [382, 0]
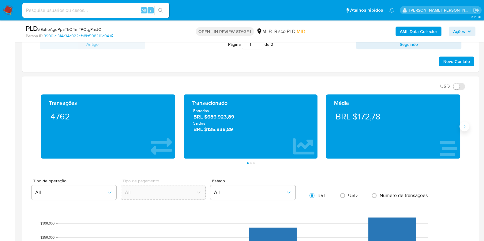
click at [465, 128] on icon "Siguiente" at bounding box center [464, 126] width 5 height 5
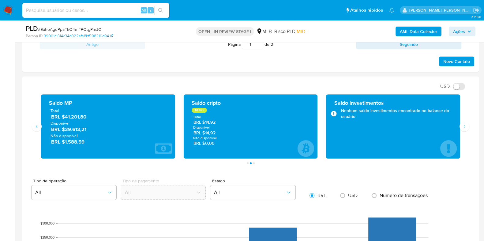
drag, startPoint x: 91, startPoint y: 130, endPoint x: 66, endPoint y: 131, distance: 25.7
click at [66, 131] on span "BRL $39.613,21" at bounding box center [108, 129] width 114 height 7
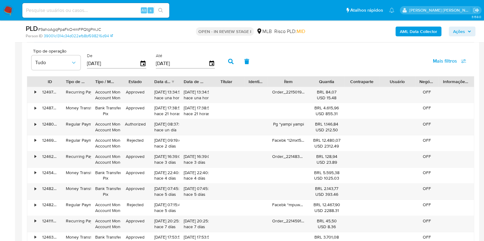
scroll to position [688, 0]
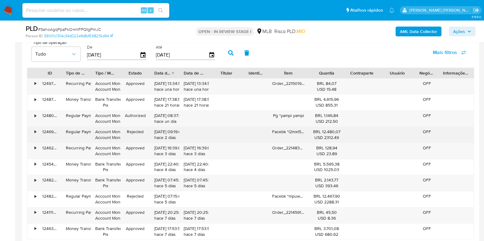
click at [35, 132] on div "•" at bounding box center [36, 132] width 2 height 6
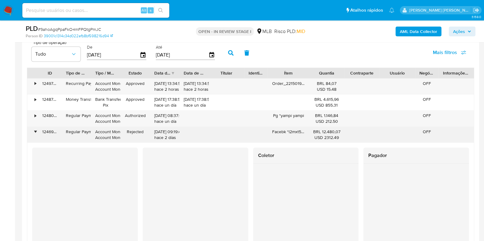
click at [35, 132] on div "•" at bounding box center [36, 132] width 2 height 6
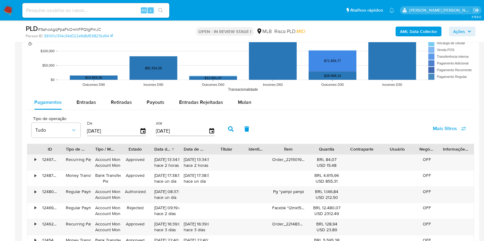
scroll to position [612, 0]
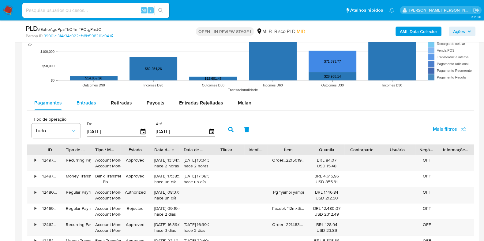
click at [76, 108] on div "Entradas" at bounding box center [86, 103] width 20 height 15
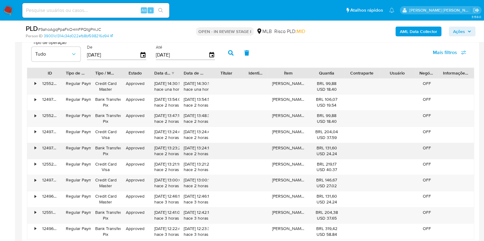
scroll to position [765, 0]
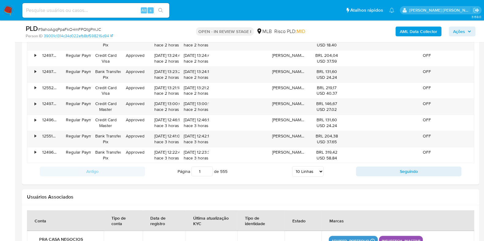
click at [307, 169] on select "5 Linhas 10 Linhas 20 Linhas 25 Linhas 50 Linhas 100 Linhas" at bounding box center [308, 171] width 32 height 10
select select "100"
click at [292, 166] on select "5 Linhas 10 Linhas 20 Linhas 25 Linhas 50 Linhas 100 Linhas" at bounding box center [308, 171] width 32 height 10
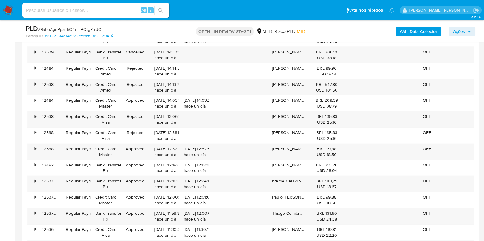
scroll to position [1530, 0]
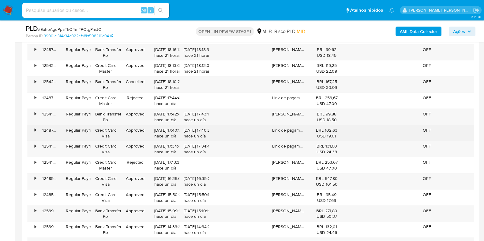
click at [32, 128] on div "•" at bounding box center [32, 133] width 11 height 16
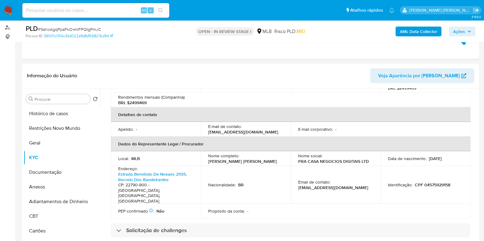
scroll to position [115, 0]
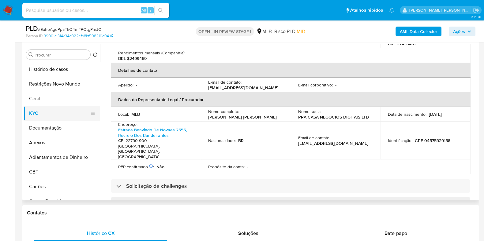
click at [45, 110] on button "KYC" at bounding box center [60, 113] width 72 height 15
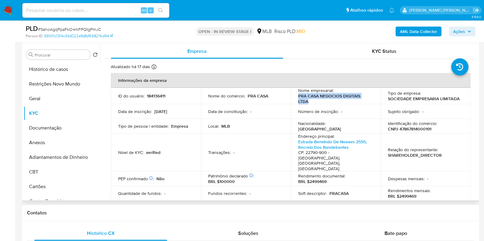
drag, startPoint x: 309, startPoint y: 103, endPoint x: 296, endPoint y: 97, distance: 14.5
click at [296, 97] on td "Nome empresarial : PRA CASA NEGOCIOS DIGITAIS LTDA" at bounding box center [336, 96] width 90 height 17
drag, startPoint x: 296, startPoint y: 97, endPoint x: 357, endPoint y: 96, distance: 60.6
click at [357, 96] on td "Nome empresarial : PRA CASA NEGOCIOS DIGITAIS LTDA" at bounding box center [336, 96] width 90 height 17
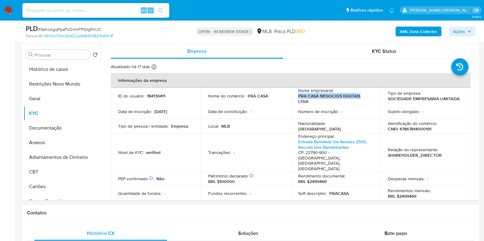
click at [467, 31] on span "Ações" at bounding box center [462, 31] width 18 height 9
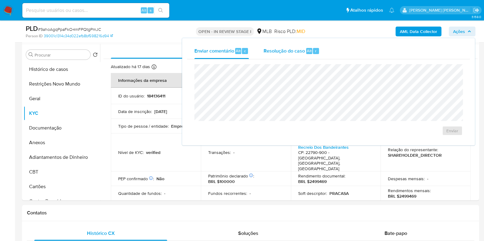
click at [299, 51] on span "Resolução do caso" at bounding box center [283, 50] width 41 height 7
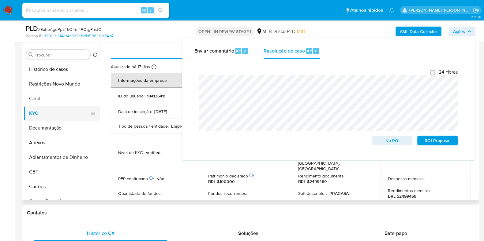
click at [53, 115] on button "KYC" at bounding box center [60, 113] width 72 height 15
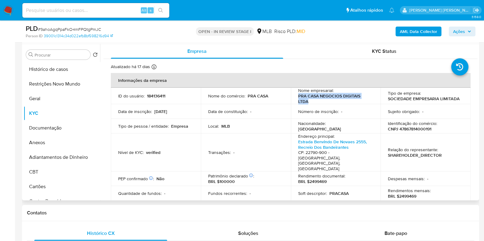
drag, startPoint x: 316, startPoint y: 100, endPoint x: 295, endPoint y: 97, distance: 21.4
click at [295, 97] on td "Nome empresarial : PRA CASA NEGOCIOS DIGITAIS LTDA" at bounding box center [336, 96] width 90 height 17
copy p "PRA CASA NEGOCIOS DIGITAIS LTDA"
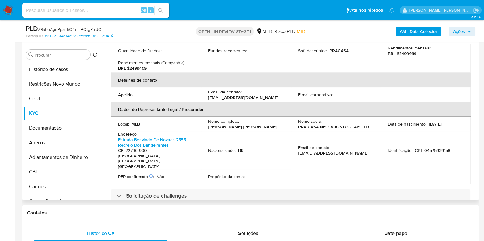
scroll to position [38, 0]
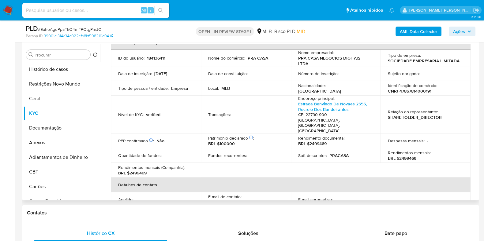
click at [417, 93] on p "CNPJ 47867814000191" at bounding box center [409, 91] width 43 height 6
copy p "47867814000191"
click at [49, 82] on button "Restrições Novo Mundo" at bounding box center [60, 84] width 72 height 15
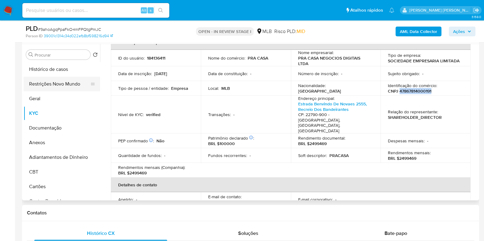
scroll to position [0, 0]
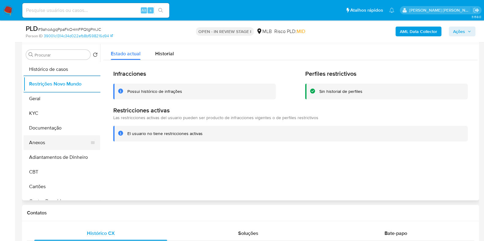
click at [43, 136] on button "Anexos" at bounding box center [60, 143] width 72 height 15
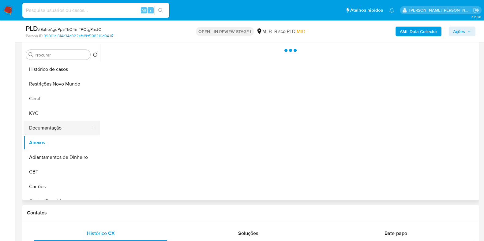
click at [50, 127] on button "Documentação" at bounding box center [60, 128] width 72 height 15
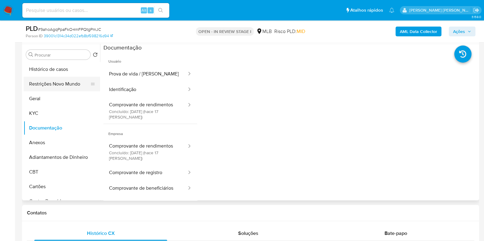
click at [62, 82] on button "Restrições Novo Mundo" at bounding box center [60, 84] width 72 height 15
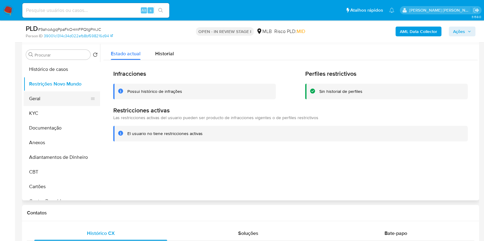
click at [42, 93] on button "Geral" at bounding box center [60, 98] width 72 height 15
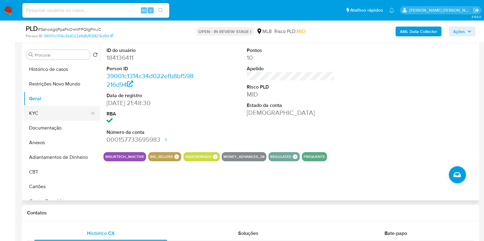
click at [41, 111] on button "KYC" at bounding box center [60, 113] width 72 height 15
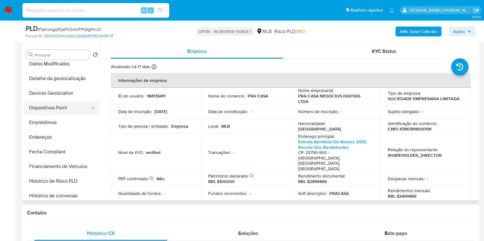
scroll to position [153, 0]
click at [52, 136] on button "Endereços" at bounding box center [60, 137] width 72 height 15
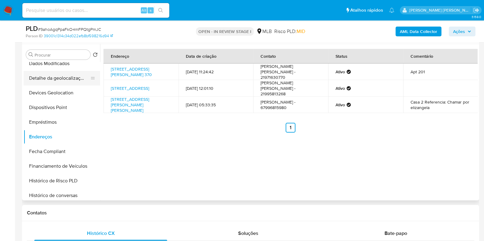
click at [61, 79] on button "Detalhe da geolocalização" at bounding box center [60, 78] width 72 height 15
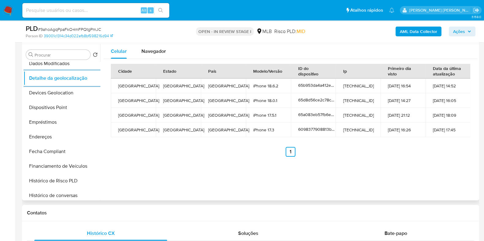
scroll to position [0, 0]
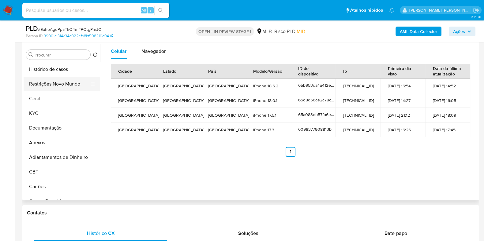
click at [69, 84] on button "Restrições Novo Mundo" at bounding box center [60, 84] width 72 height 15
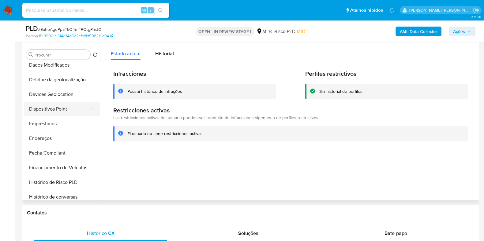
scroll to position [153, 0]
click at [67, 113] on button "Dispositivos Point" at bounding box center [60, 107] width 72 height 15
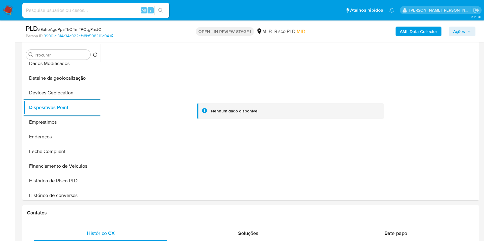
click at [405, 30] on b "AML Data Collector" at bounding box center [418, 32] width 37 height 10
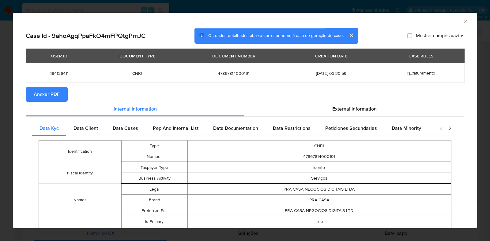
click at [51, 95] on span "Anexar PDF" at bounding box center [47, 94] width 26 height 13
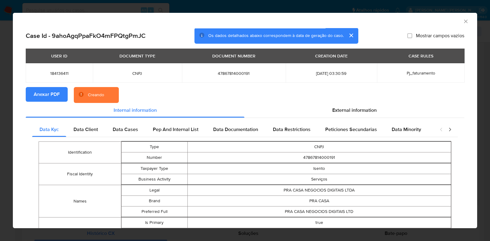
click at [0, 105] on div "AML Data Collector Case Id - 9ahoAgqPpaFkO4mFPQtgPmJC Os dados detalhados abaix…" at bounding box center [245, 120] width 490 height 241
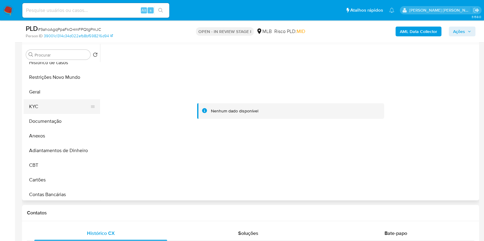
scroll to position [0, 0]
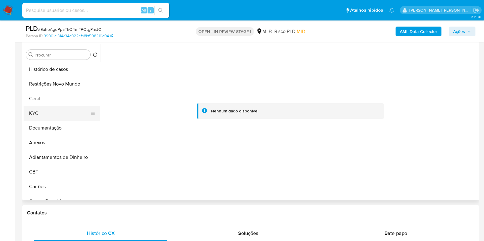
click at [54, 106] on button "KYC" at bounding box center [60, 113] width 72 height 15
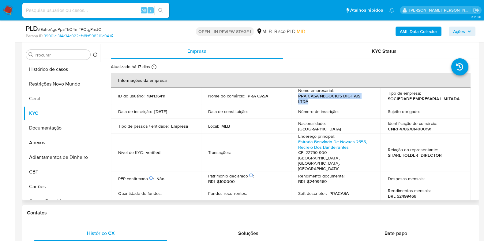
drag, startPoint x: 323, startPoint y: 103, endPoint x: 297, endPoint y: 97, distance: 26.4
click at [298, 97] on p "PRA CASA NEGOCIOS DIGITAIS LTDA" at bounding box center [334, 98] width 73 height 11
copy p "PRA CASA NEGOCIOS DIGITAIS LTDA"
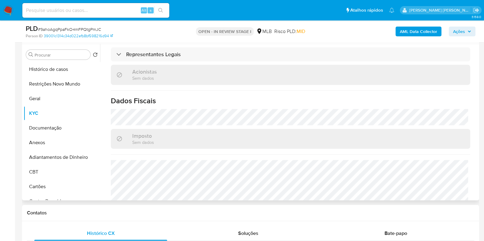
scroll to position [385, 0]
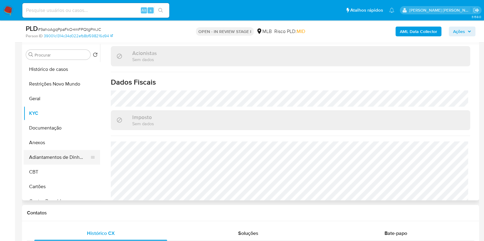
click at [41, 153] on button "Adiantamentos de Dinheiro" at bounding box center [60, 157] width 72 height 15
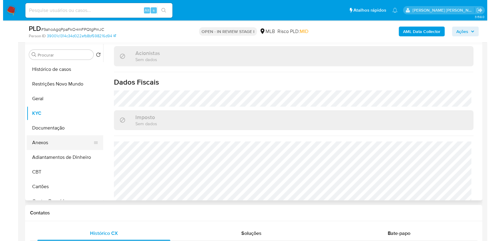
scroll to position [0, 0]
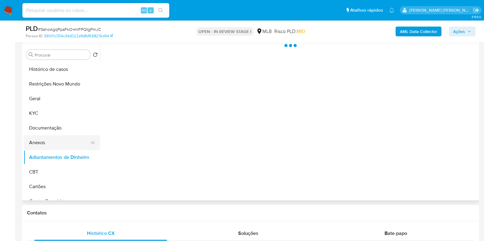
click at [48, 140] on button "Anexos" at bounding box center [60, 143] width 72 height 15
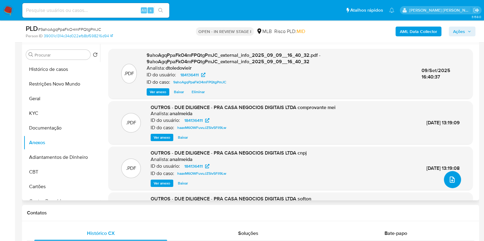
click at [449, 178] on icon "upload-file" at bounding box center [451, 179] width 7 height 7
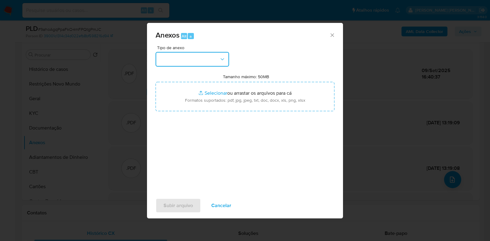
click at [197, 62] on button "button" at bounding box center [191, 59] width 73 height 15
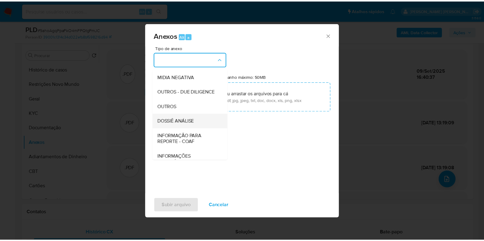
scroll to position [94, 0]
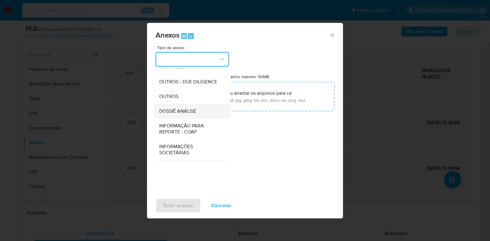
click at [182, 114] on span "DOSSIÊ ANÁLISE" at bounding box center [177, 111] width 37 height 6
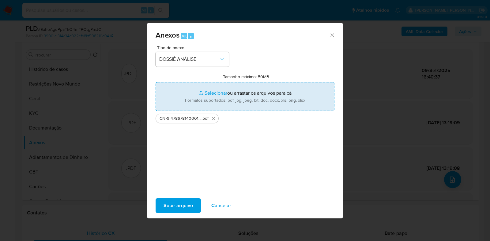
type input "C:\fakepath\Mulan 184136411_2025_09_09_09_01_03.xlsx"
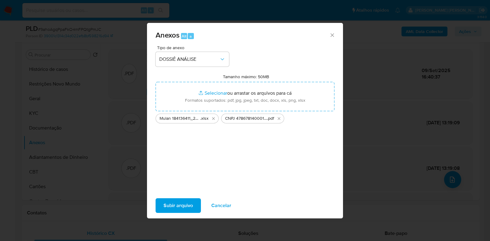
click at [171, 205] on span "Subir arquivo" at bounding box center [177, 205] width 29 height 13
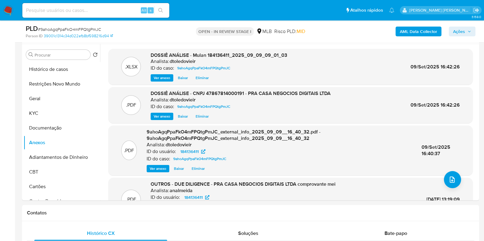
click at [464, 34] on span "Ações" at bounding box center [459, 32] width 12 height 10
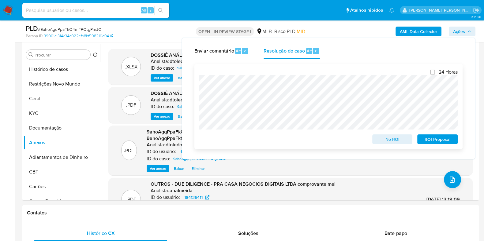
click at [294, 87] on div "24 Horas No ROI ROI Proposal" at bounding box center [328, 106] width 258 height 75
click at [68, 71] on button "Histórico de casos" at bounding box center [60, 69] width 72 height 15
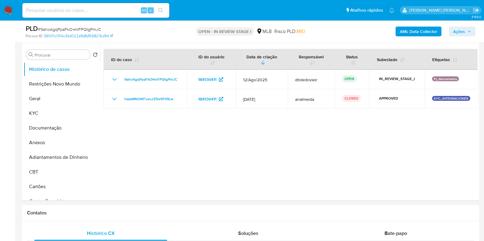
click at [469, 29] on span "Ações" at bounding box center [462, 31] width 18 height 9
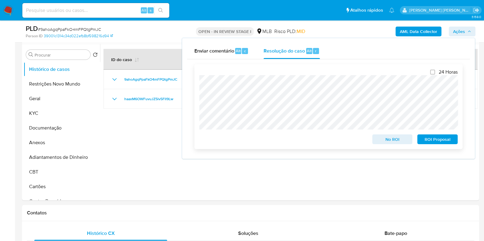
click at [376, 141] on span "No ROI" at bounding box center [392, 139] width 32 height 9
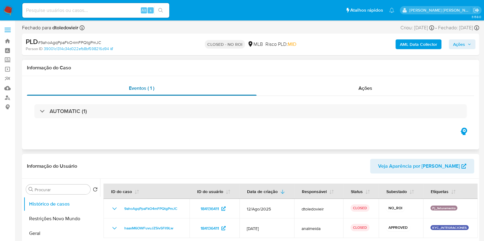
select select "10"
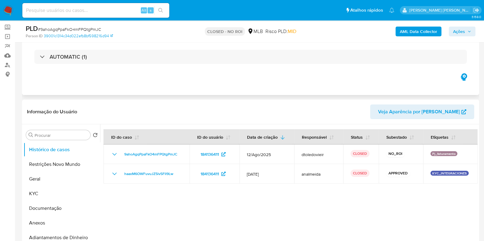
scroll to position [76, 0]
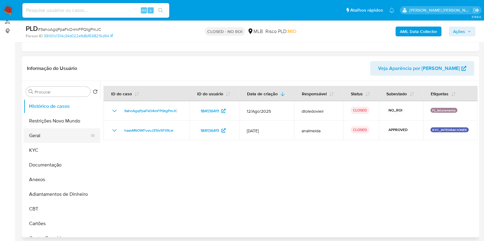
click at [43, 133] on button "Geral" at bounding box center [60, 136] width 72 height 15
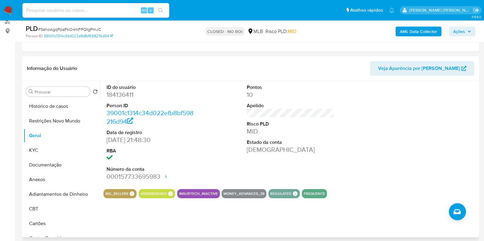
click at [118, 95] on dd "184136411" at bounding box center [150, 95] width 88 height 9
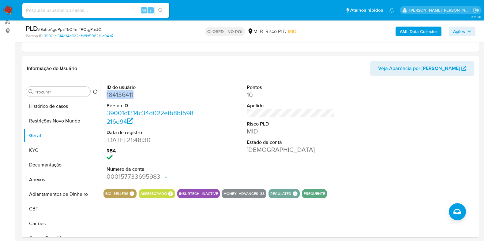
copy dd "184136411"
click at [104, 8] on input at bounding box center [95, 10] width 147 height 8
paste input "2014789560"
type input "2014789560"
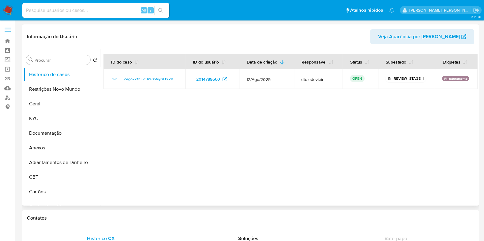
select select "10"
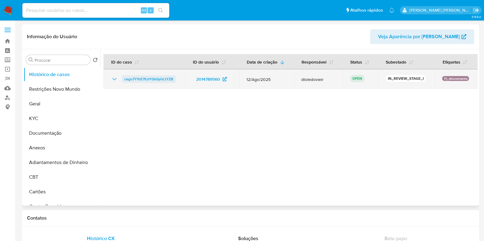
click at [150, 76] on span "cego7Y1hE7lUrY0bQyGLtYZB" at bounding box center [148, 79] width 49 height 7
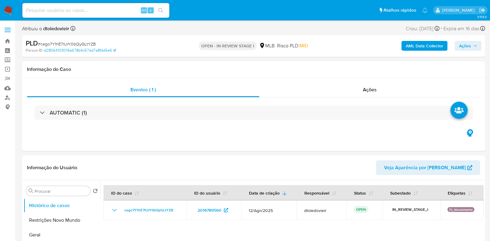
select select "10"
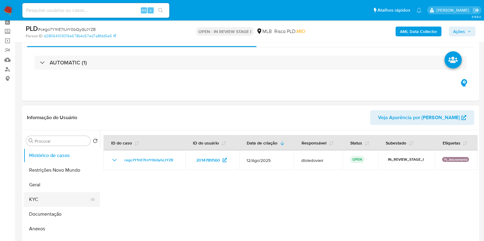
scroll to position [115, 0]
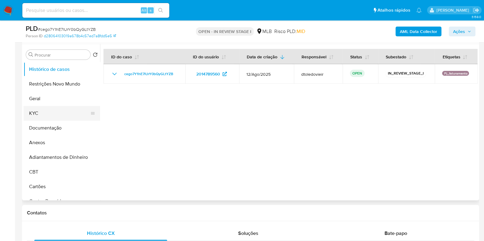
click at [58, 113] on button "KYC" at bounding box center [60, 113] width 72 height 15
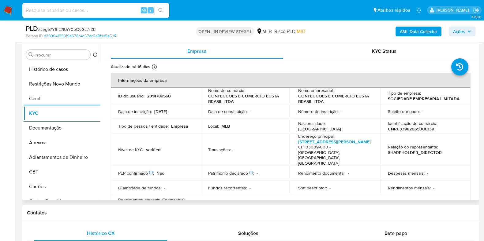
click at [416, 132] on p "CNPJ 33982065000139" at bounding box center [411, 129] width 46 height 6
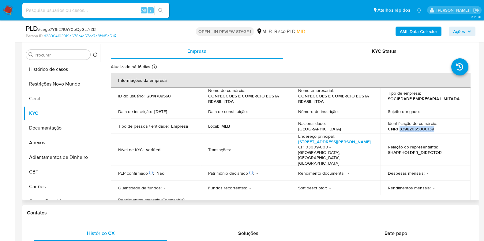
click at [416, 132] on p "CNPJ 33982065000139" at bounding box center [411, 129] width 46 height 6
copy p "33982065000139"
click at [48, 123] on button "Documentação" at bounding box center [60, 128] width 72 height 15
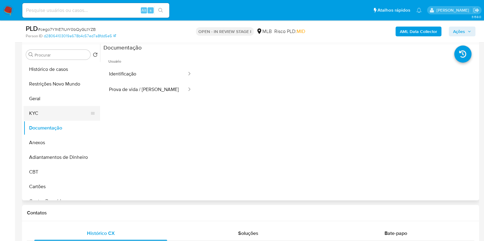
click at [52, 113] on button "KYC" at bounding box center [60, 113] width 72 height 15
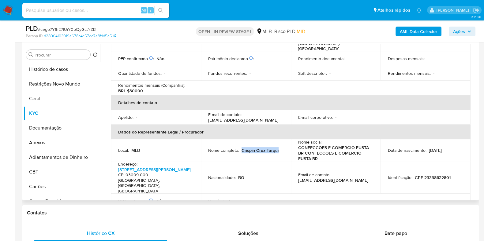
drag, startPoint x: 279, startPoint y: 141, endPoint x: 242, endPoint y: 139, distance: 37.4
click at [242, 148] on div "Nome completo : Crispin Cruz Tarqui" at bounding box center [245, 151] width 75 height 6
copy p "Crispin Cruz Tarqui"
click at [439, 175] on p "CPF 23398622801" at bounding box center [433, 178] width 36 height 6
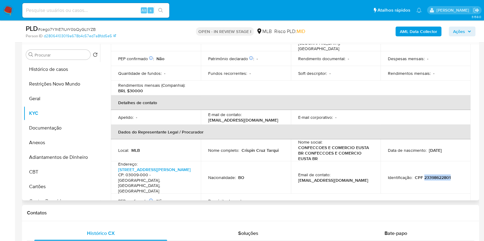
copy p "23398622801"
click at [467, 32] on span "Ações" at bounding box center [462, 31] width 18 height 9
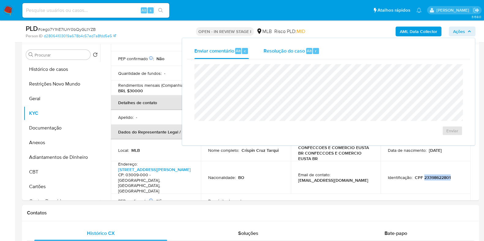
click at [293, 54] on div "Resolução do caso Alt r" at bounding box center [291, 51] width 56 height 16
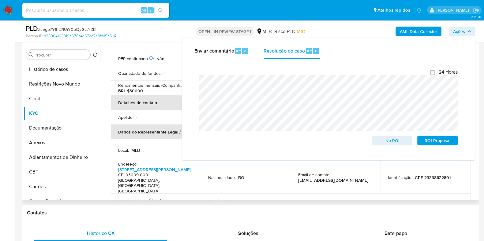
click at [145, 115] on div "Apelido : -" at bounding box center [155, 118] width 75 height 6
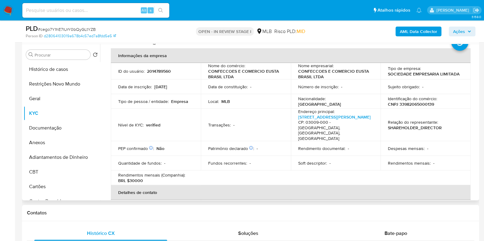
scroll to position [0, 0]
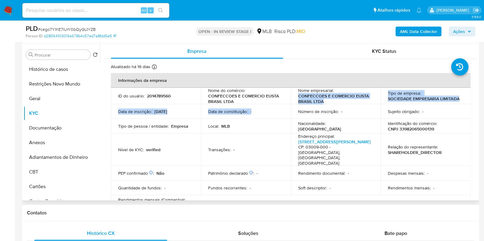
drag, startPoint x: 328, startPoint y: 105, endPoint x: 294, endPoint y: 97, distance: 35.3
click at [294, 97] on tbody "ID do usuário : 2014789560 Nome do comércio : CONFECCOES E COMERCIO EUSTA BRASI…" at bounding box center [291, 149] width 360 height 122
click at [317, 96] on p "CONFECCOES E COMERCIO EUSTA BRASIL LTDA" at bounding box center [334, 98] width 73 height 11
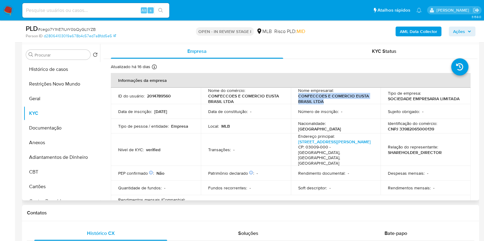
drag, startPoint x: 328, startPoint y: 101, endPoint x: 296, endPoint y: 96, distance: 32.9
click at [296, 96] on td "Nome empresarial : CONFECCOES E COMERCIO EUSTA BRASIL LTDA" at bounding box center [336, 96] width 90 height 17
copy p "CONFECCOES E COMERCIO EUSTA BRASIL LTDA"
click at [395, 125] on p "Identificação do comércio :" at bounding box center [412, 124] width 49 height 6
click at [404, 128] on p "CNPJ 33982065000139" at bounding box center [411, 129] width 46 height 6
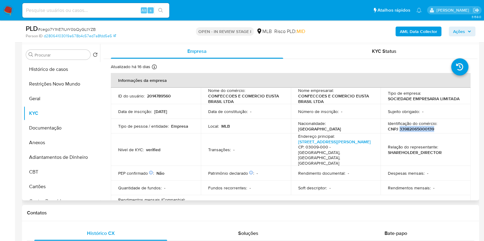
click at [404, 128] on p "CNPJ 33982065000139" at bounding box center [411, 129] width 46 height 6
copy p "33982065000139"
click at [66, 87] on button "Restrições Novo Mundo" at bounding box center [60, 84] width 72 height 15
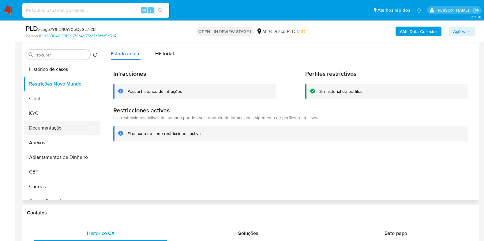
click at [38, 129] on button "Documentação" at bounding box center [60, 128] width 72 height 15
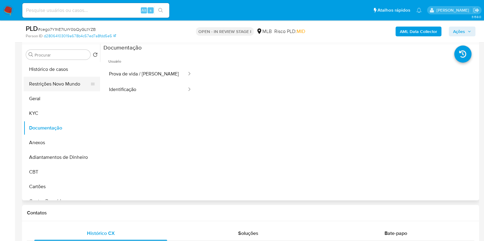
click at [62, 83] on button "Restrições Novo Mundo" at bounding box center [60, 84] width 72 height 15
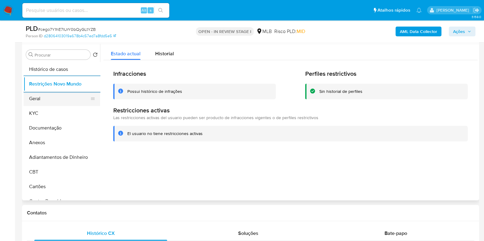
click at [36, 99] on button "Geral" at bounding box center [60, 98] width 72 height 15
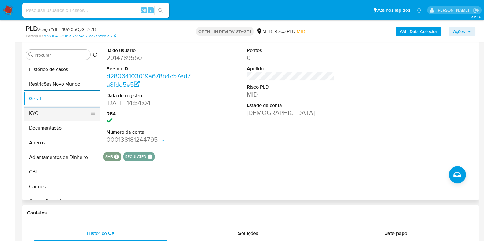
click at [55, 110] on button "KYC" at bounding box center [60, 113] width 72 height 15
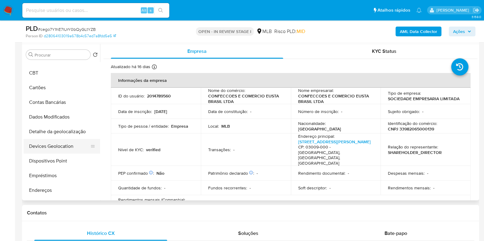
scroll to position [115, 0]
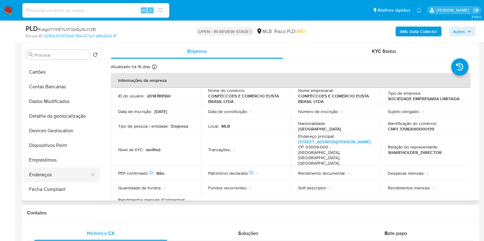
click at [43, 172] on button "Endereços" at bounding box center [60, 175] width 72 height 15
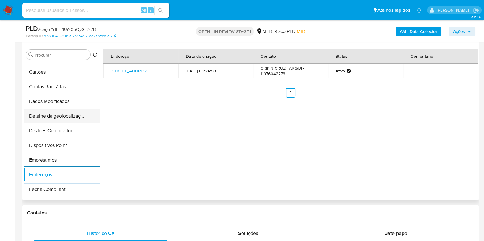
click at [60, 115] on button "Detalhe da geolocalização" at bounding box center [60, 116] width 72 height 15
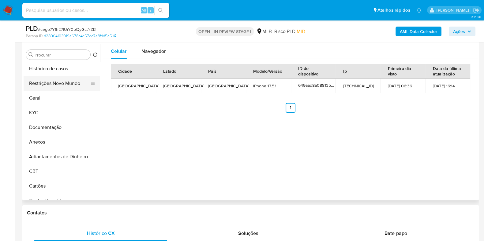
scroll to position [0, 0]
click at [57, 77] on button "Restrições Novo Mundo" at bounding box center [60, 84] width 72 height 15
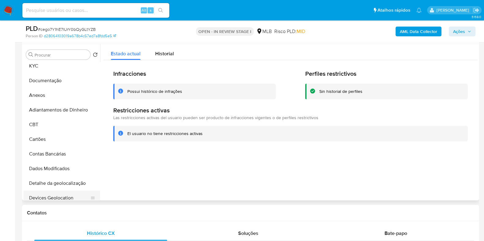
scroll to position [114, 0]
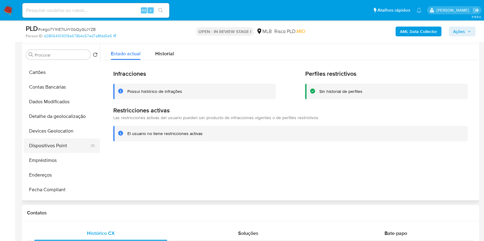
click at [52, 148] on button "Dispositivos Point" at bounding box center [60, 146] width 72 height 15
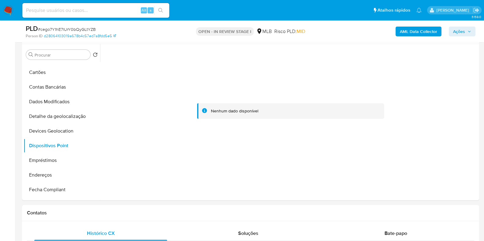
click at [427, 32] on b "AML Data Collector" at bounding box center [418, 32] width 37 height 10
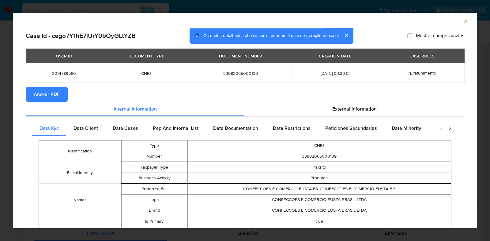
click at [39, 94] on span "Anexar PDF" at bounding box center [47, 94] width 26 height 13
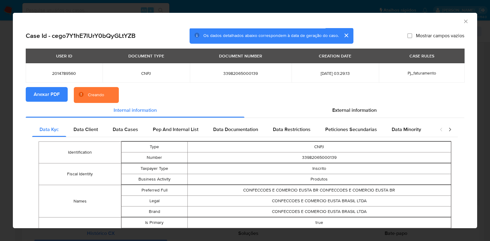
click at [5, 96] on div "AML Data Collector Case Id - cego7Y1hE7lUrY0bQyGLtYZB Os dados detalhados abaix…" at bounding box center [245, 120] width 490 height 241
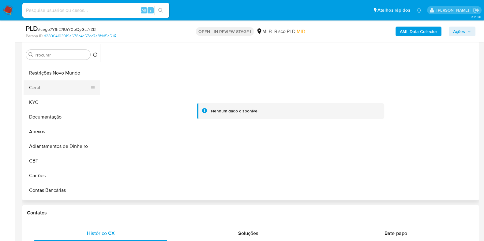
scroll to position [0, 0]
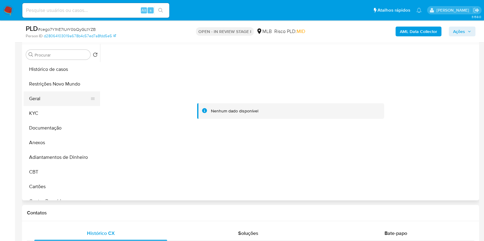
click at [36, 105] on button "Geral" at bounding box center [60, 98] width 72 height 15
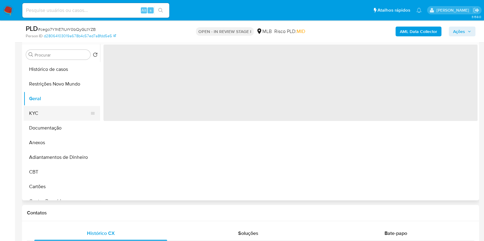
click at [38, 113] on button "KYC" at bounding box center [60, 113] width 72 height 15
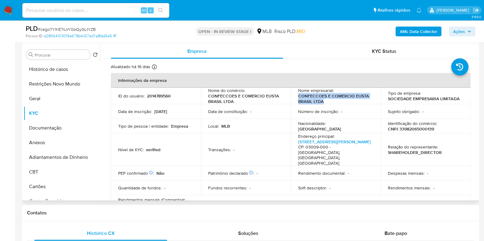
drag, startPoint x: 328, startPoint y: 104, endPoint x: 294, endPoint y: 94, distance: 35.6
click at [294, 94] on td "Nome empresarial : CONFECCOES E COMERCIO EUSTA BRASIL LTDA" at bounding box center [336, 96] width 90 height 17
copy p "CONFECCOES E COMERCIO EUSTA BRASIL LTDA"
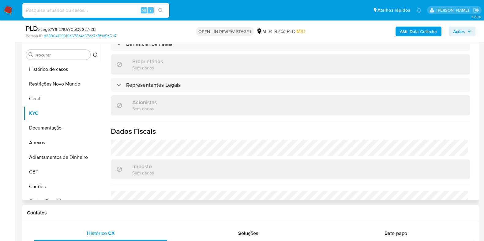
scroll to position [353, 0]
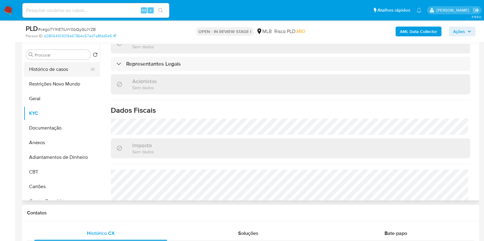
click at [40, 67] on button "Histórico de casos" at bounding box center [60, 69] width 72 height 15
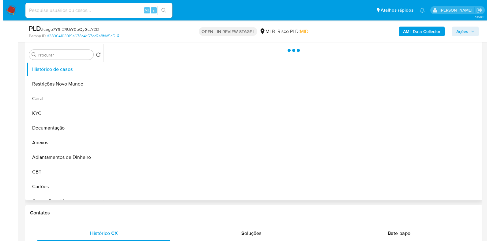
scroll to position [0, 0]
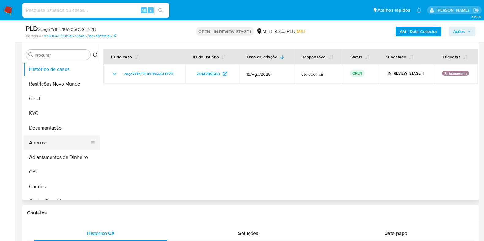
click at [45, 144] on button "Anexos" at bounding box center [60, 143] width 72 height 15
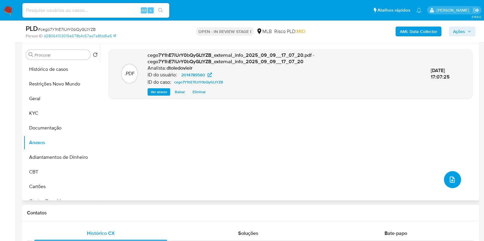
click at [444, 177] on button "upload-file" at bounding box center [452, 179] width 17 height 17
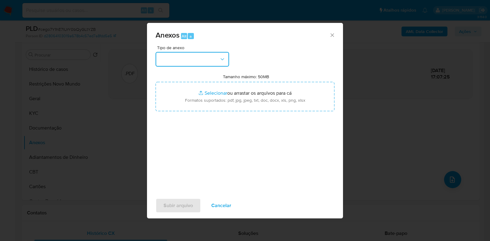
click at [181, 59] on button "button" at bounding box center [191, 59] width 73 height 15
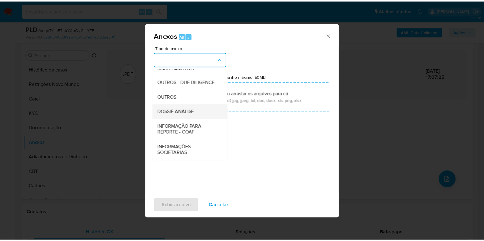
scroll to position [94, 0]
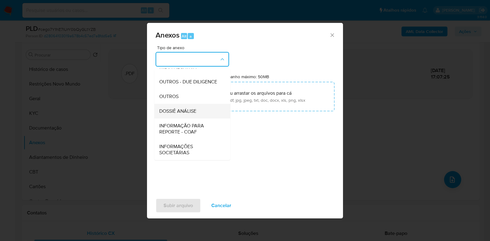
click at [191, 109] on span "DOSSIÊ ANÁLISE" at bounding box center [177, 111] width 37 height 6
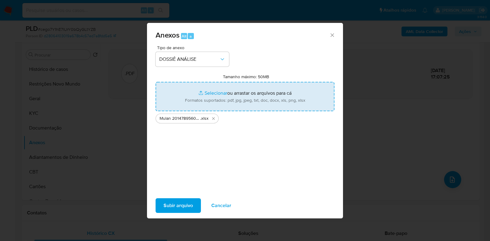
type input "C:\fakepath\SAR - CNPJ 33982065000139 - CONFECCOES E COMERCIO EUSTA BRASIL LTDA…"
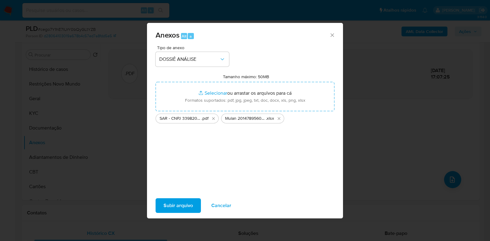
click at [168, 206] on span "Subir arquivo" at bounding box center [177, 205] width 29 height 13
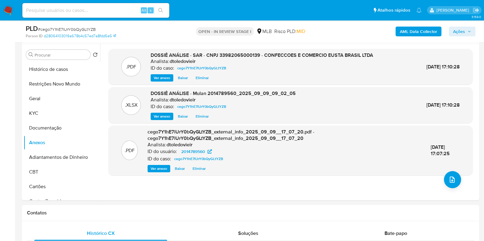
click at [459, 33] on span "Ações" at bounding box center [459, 32] width 12 height 10
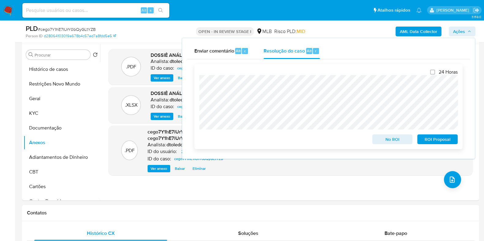
click at [430, 140] on span "ROI Proposal" at bounding box center [437, 139] width 32 height 9
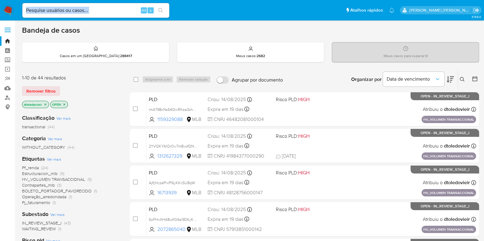
click at [113, 13] on div "Alt s" at bounding box center [95, 10] width 147 height 15
click at [115, 11] on input at bounding box center [95, 10] width 147 height 8
paste input "2462088756"
type input "2462088756"
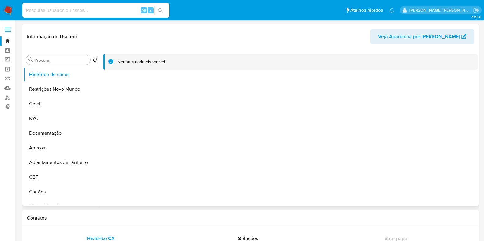
select select "10"
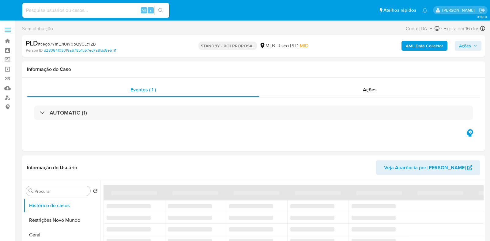
select select "10"
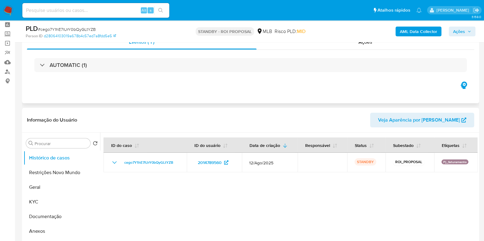
scroll to position [38, 0]
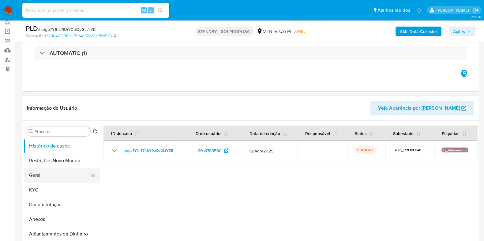
click at [37, 174] on button "Geral" at bounding box center [60, 175] width 72 height 15
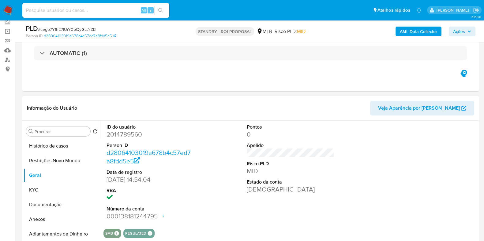
click at [132, 134] on dd "2014789560" at bounding box center [150, 134] width 88 height 9
copy dd "2014789560"
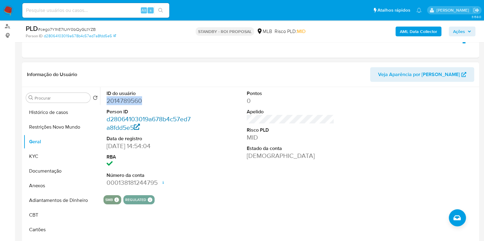
scroll to position [115, 0]
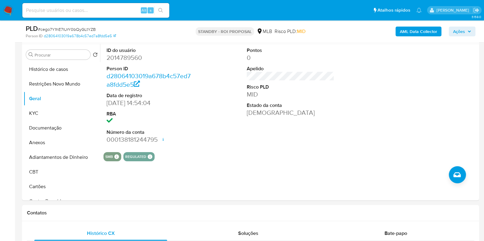
click at [53, 7] on input at bounding box center [95, 10] width 147 height 8
paste input "uhaiERLPTwKIAQSBdy0g0uDg"
type input "uhaiERLPTwKIAQSBdy0g0uDg"
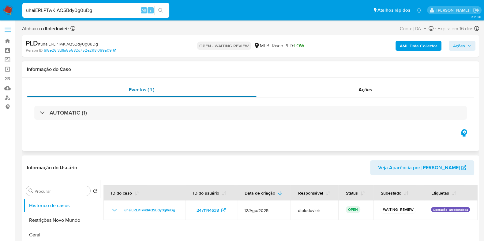
select select "10"
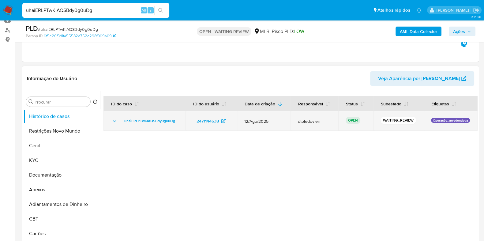
scroll to position [76, 0]
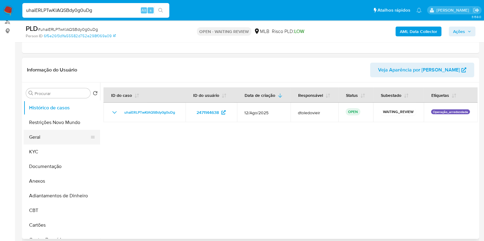
click at [47, 137] on button "Geral" at bounding box center [60, 137] width 72 height 15
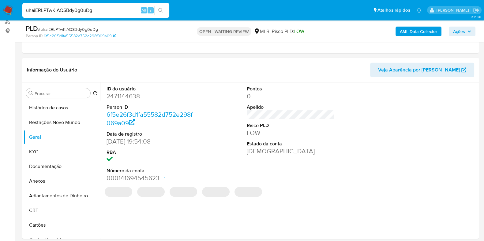
click at [129, 95] on dd "2471144638" at bounding box center [150, 96] width 88 height 9
copy dd "2471144638"
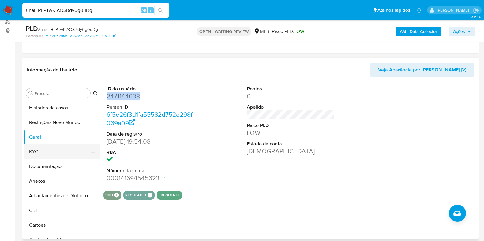
click at [40, 154] on button "KYC" at bounding box center [60, 152] width 72 height 15
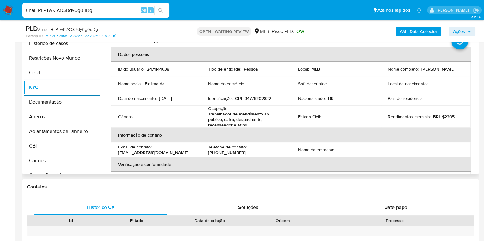
scroll to position [153, 0]
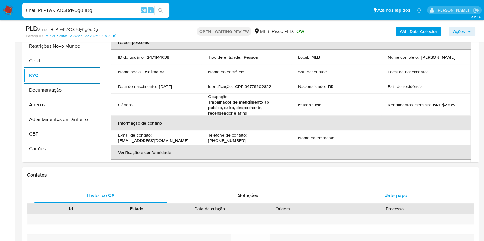
click at [416, 190] on div "Bate-papo" at bounding box center [395, 195] width 133 height 15
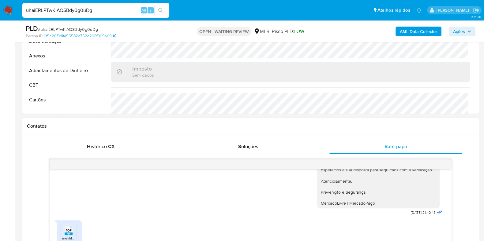
scroll to position [267, 0]
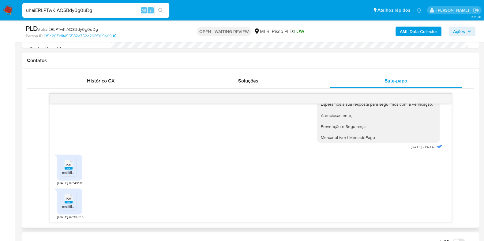
click at [70, 164] on span "PDF" at bounding box center [69, 165] width 6 height 4
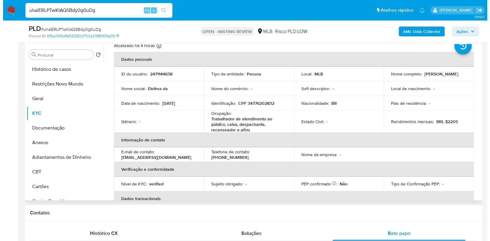
scroll to position [0, 0]
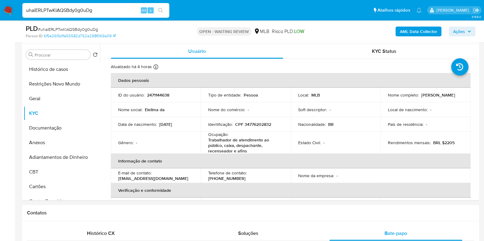
click at [408, 31] on b "AML Data Collector" at bounding box center [418, 32] width 37 height 10
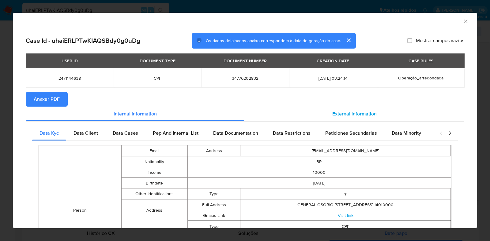
click at [340, 110] on div "External information" at bounding box center [354, 114] width 220 height 15
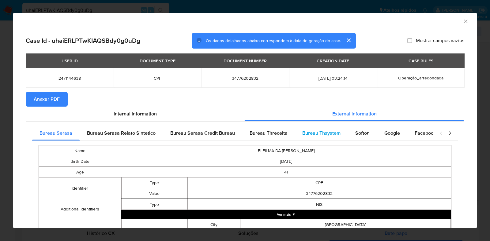
click at [328, 128] on div "Bureau Thsystem" at bounding box center [321, 133] width 53 height 15
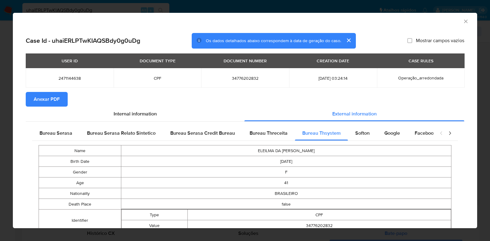
click at [239, 76] on span "34776202832" at bounding box center [244, 79] width 73 height 6
copy span "34776202832"
click at [0, 132] on div "AML Data Collector Case Id - uhaiERLPTwKIAQSBdy0g0uDg Os dados detalhados abaix…" at bounding box center [245, 120] width 490 height 241
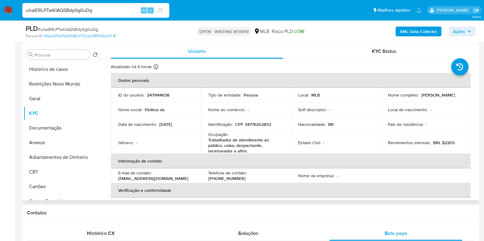
drag, startPoint x: 417, startPoint y: 99, endPoint x: 385, endPoint y: 99, distance: 32.1
click at [385, 99] on td "Nome completo : Eleilma da Silva Figueredo" at bounding box center [425, 95] width 90 height 15
copy p "Eleilma da Silva Figueredo"
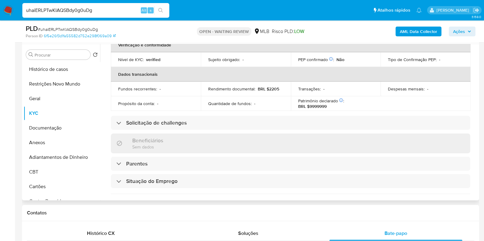
scroll to position [5, 0]
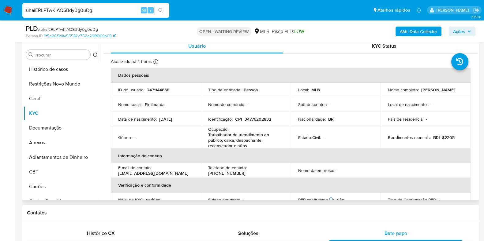
click at [259, 120] on p "CPF 34776202832" at bounding box center [253, 120] width 36 height 6
copy p "34776202832"
click at [47, 84] on button "Restrições Novo Mundo" at bounding box center [60, 84] width 72 height 15
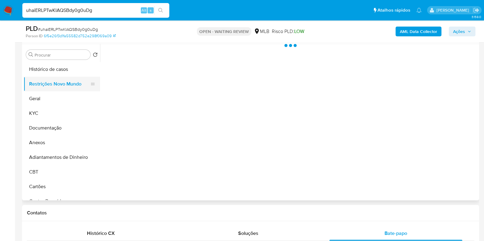
scroll to position [0, 0]
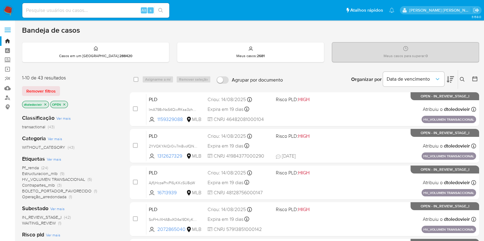
click at [86, 10] on input at bounding box center [95, 10] width 147 height 8
paste input "128231936"
type input "128231936"
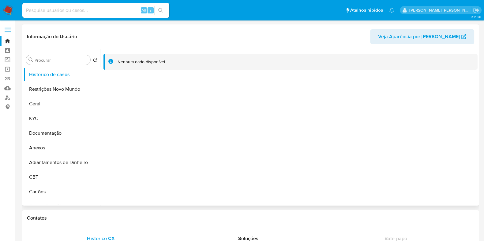
select select "10"
click at [99, 11] on input at bounding box center [95, 10] width 147 height 8
paste input "234156640"
type input "234156640"
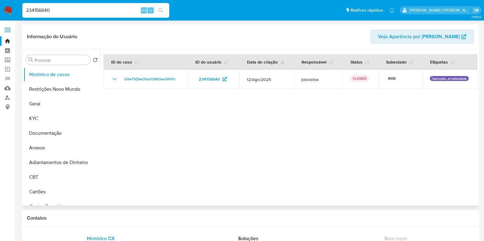
select select "10"
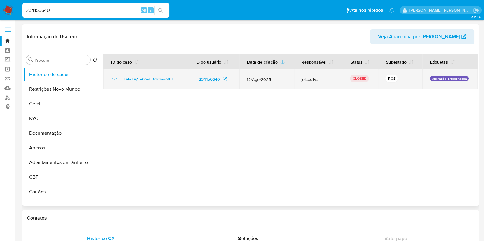
click at [114, 78] on icon "Mostrar/Ocultar" at bounding box center [114, 79] width 7 height 7
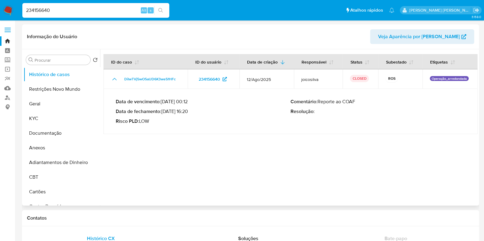
drag, startPoint x: 189, startPoint y: 113, endPoint x: 164, endPoint y: 113, distance: 25.4
click at [164, 113] on p "Data de fechamento : 29/08/2025 16:20" at bounding box center [203, 112] width 175 height 6
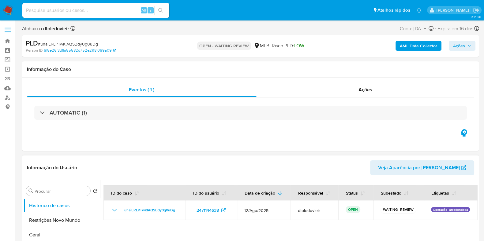
select select "10"
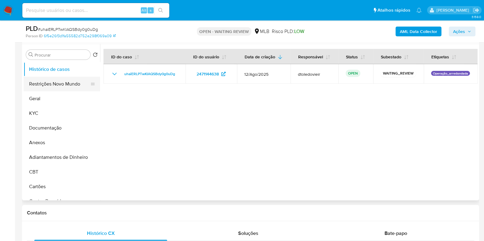
click at [60, 83] on button "Restrições Novo Mundo" at bounding box center [60, 84] width 72 height 15
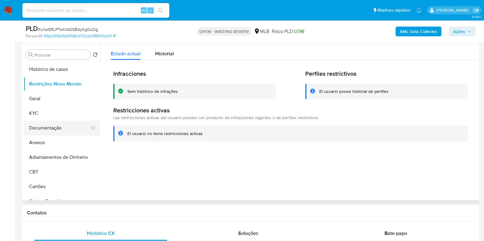
click at [50, 124] on button "Documentação" at bounding box center [60, 128] width 72 height 15
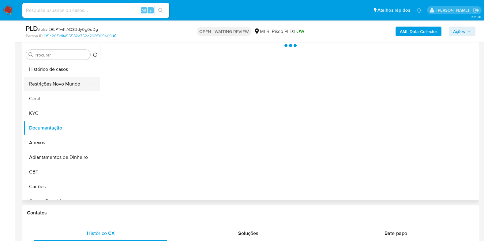
click at [60, 83] on button "Restrições Novo Mundo" at bounding box center [60, 84] width 72 height 15
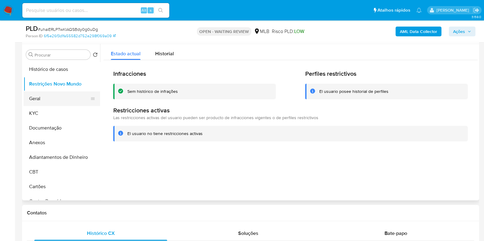
click at [31, 97] on button "Geral" at bounding box center [60, 98] width 72 height 15
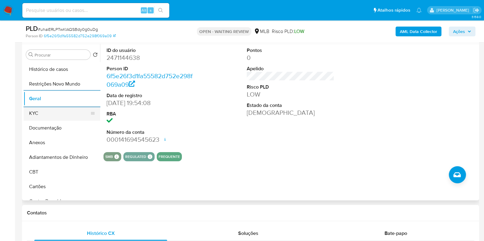
click at [33, 115] on button "KYC" at bounding box center [60, 113] width 72 height 15
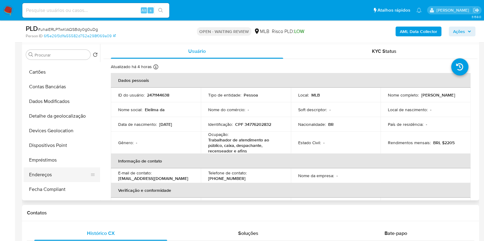
click at [46, 176] on button "Endereços" at bounding box center [60, 175] width 72 height 15
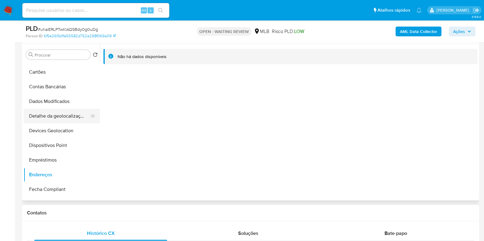
click at [48, 113] on button "Detalhe da geolocalização" at bounding box center [60, 116] width 72 height 15
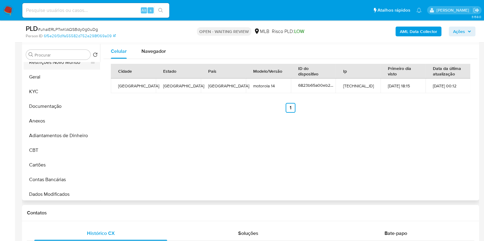
scroll to position [0, 0]
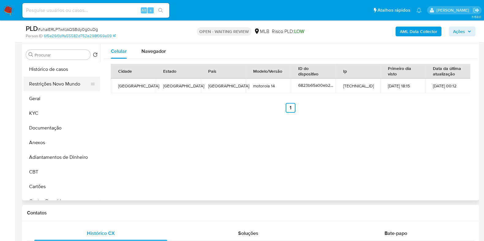
click at [60, 81] on button "Restrições Novo Mundo" at bounding box center [60, 84] width 72 height 15
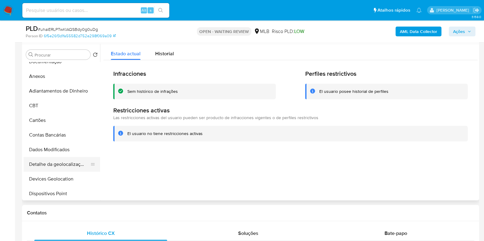
scroll to position [114, 0]
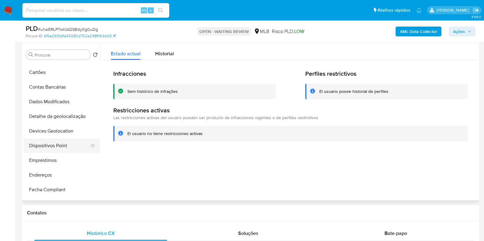
click at [63, 144] on button "Dispositivos Point" at bounding box center [60, 146] width 72 height 15
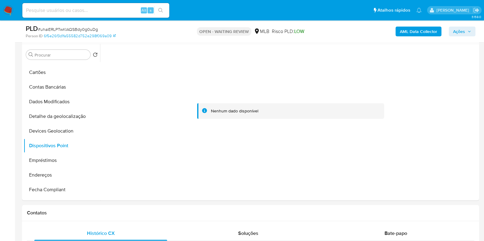
click at [427, 34] on b "AML Data Collector" at bounding box center [418, 32] width 37 height 10
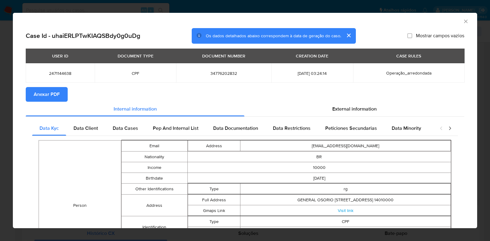
click at [64, 98] on button "Anexar PDF" at bounding box center [47, 94] width 42 height 15
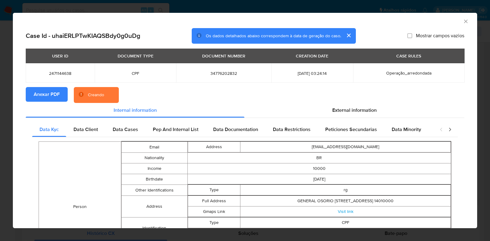
click at [8, 106] on div "AML Data Collector Case Id - uhaiERLPTwKIAQSBdy0g0uDg Os dados detalhados abaix…" at bounding box center [245, 120] width 490 height 241
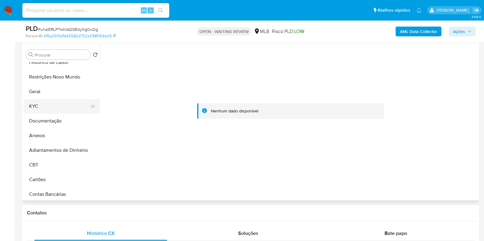
scroll to position [0, 0]
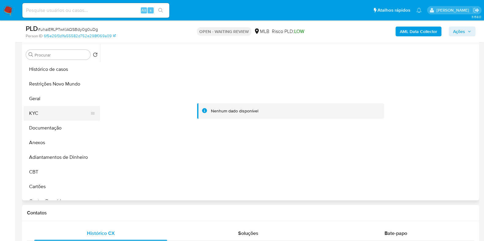
click at [51, 114] on button "KYC" at bounding box center [60, 113] width 72 height 15
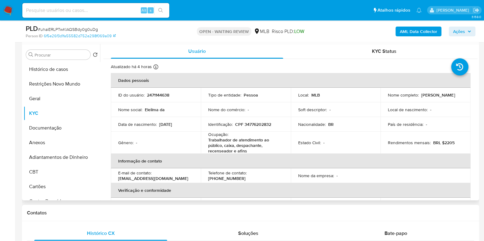
drag, startPoint x: 439, startPoint y: 99, endPoint x: 386, endPoint y: 98, distance: 53.6
click at [386, 98] on td "Nome completo : [PERSON_NAME]" at bounding box center [425, 95] width 90 height 15
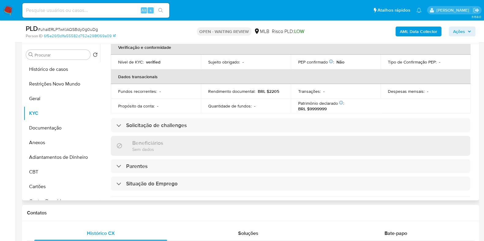
scroll to position [267, 0]
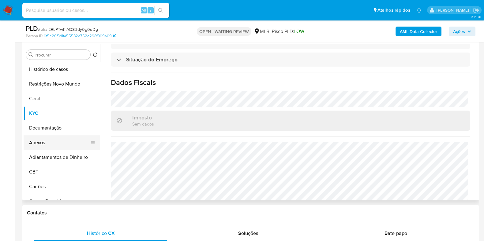
click at [52, 139] on button "Anexos" at bounding box center [60, 143] width 72 height 15
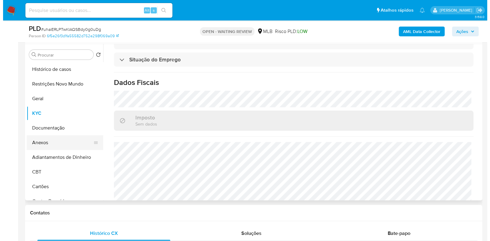
scroll to position [0, 0]
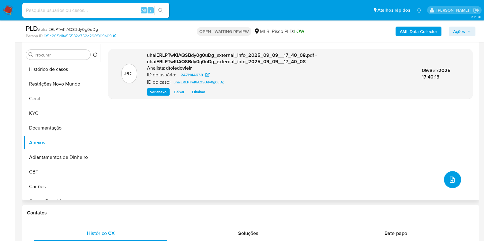
click at [451, 182] on icon "upload-file" at bounding box center [451, 179] width 7 height 7
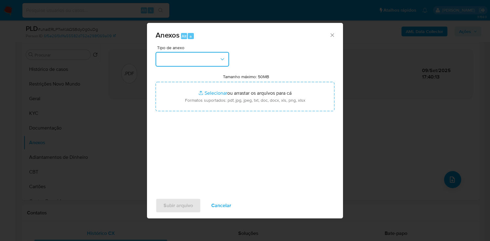
click at [205, 57] on button "button" at bounding box center [191, 59] width 73 height 15
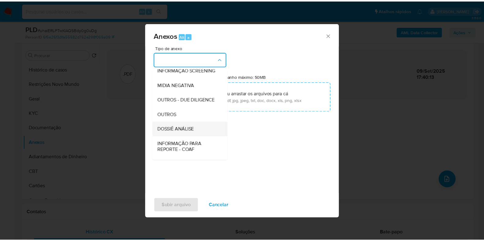
scroll to position [94, 0]
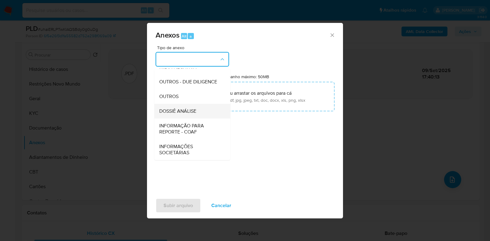
click at [192, 113] on span "DOSSIÊ ANÁLISE" at bounding box center [177, 111] width 37 height 6
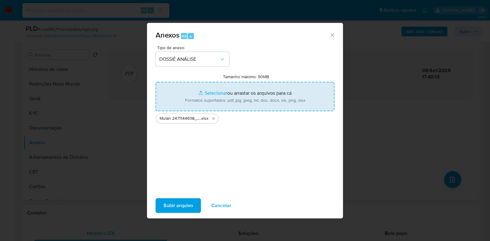
type input "C:\fakepath\SAR - CPF 34776202832 - ELEILMA DA [PERSON_NAME].pdf"
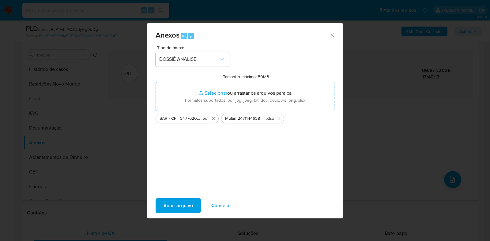
click at [177, 204] on span "Subir arquivo" at bounding box center [177, 205] width 29 height 13
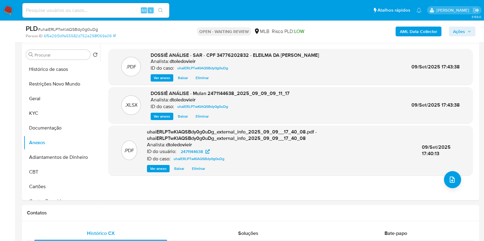
click at [457, 32] on span "Ações" at bounding box center [459, 32] width 12 height 10
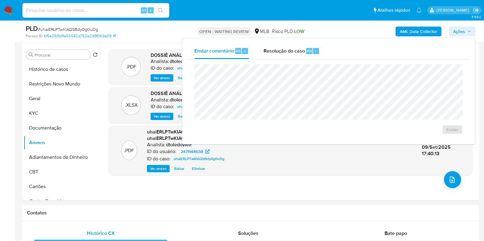
click at [72, 27] on span "# uhaiERLPTwKIAQSBdy0g0uDg" at bounding box center [68, 29] width 60 height 6
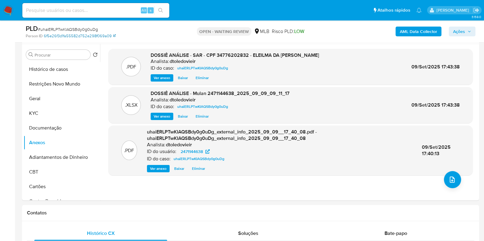
click at [69, 33] on link "6f5e26f3d1fa55582d752e298f069a09" at bounding box center [80, 36] width 72 height 6
click at [63, 28] on span "# uhaiERLPTwKIAQSBdy0g0uDg" at bounding box center [68, 29] width 60 height 6
copy span "uhaiERLPTwKIAQSBdy0g0uDg"
click at [8, 9] on img at bounding box center [8, 10] width 10 height 10
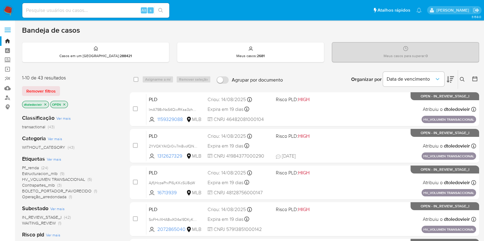
click at [462, 77] on icon at bounding box center [462, 79] width 5 height 5
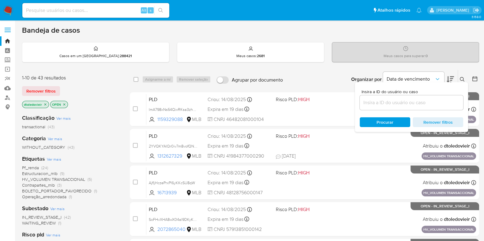
click at [404, 105] on input at bounding box center [411, 103] width 103 height 8
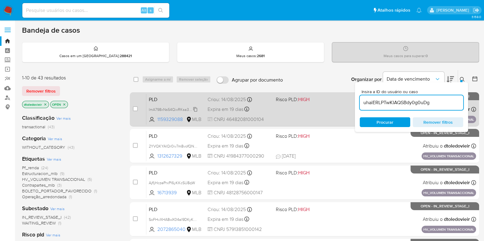
type input "uhaiERLPTwKIAQSBdy0g0uDg"
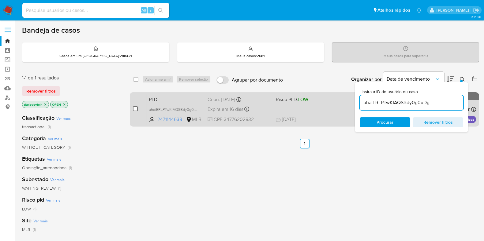
click at [136, 108] on input "checkbox" at bounding box center [135, 108] width 5 height 5
checkbox input "true"
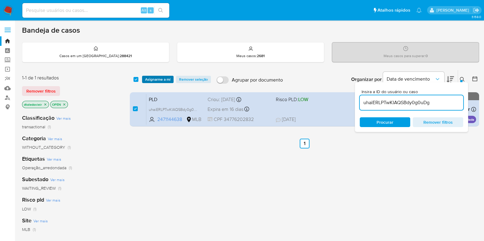
click at [163, 79] on span "Asignarme a mí" at bounding box center [157, 79] width 25 height 6
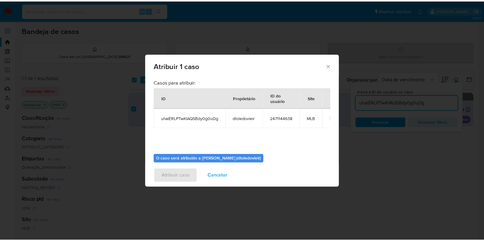
scroll to position [32, 0]
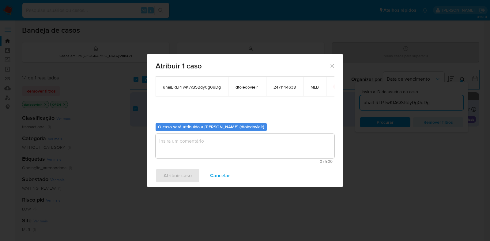
click at [192, 143] on textarea "assign-modal" at bounding box center [244, 146] width 179 height 24
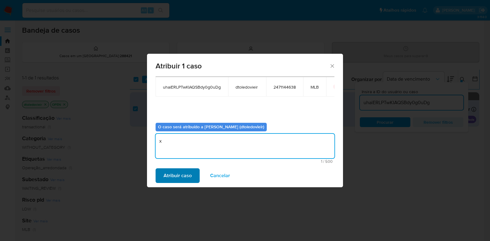
type textarea "x"
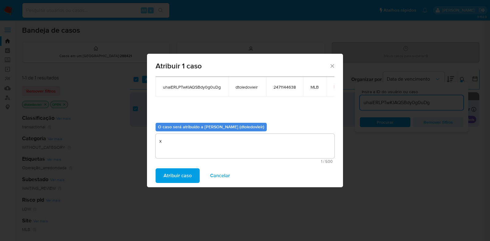
click at [188, 169] on span "Atribuir caso" at bounding box center [177, 175] width 28 height 13
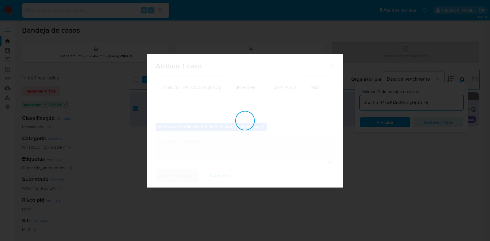
checkbox input "false"
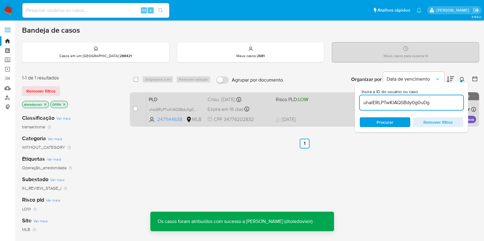
click at [290, 106] on div "PLD uhaiERLPTwKIAQSBdy0g0uDg 2471144638 MLB Risco PLD: LOW Criou: 12/08/2025 Cr…" at bounding box center [311, 109] width 330 height 31
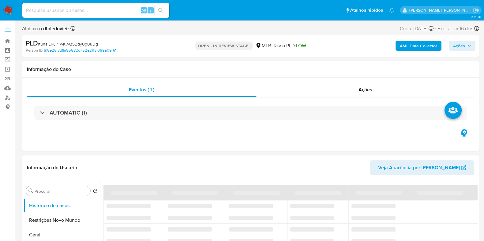
select select "10"
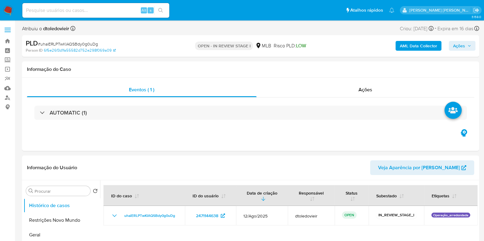
click at [462, 47] on span "Ações" at bounding box center [459, 46] width 12 height 10
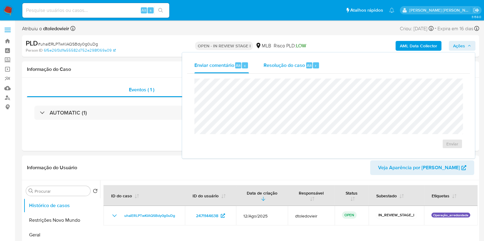
click at [300, 70] on div "Resolução do caso Alt r" at bounding box center [291, 66] width 56 height 16
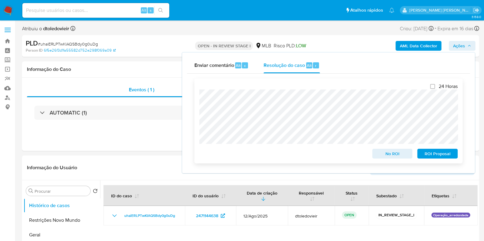
click at [433, 155] on span "ROI Proposal" at bounding box center [437, 154] width 32 height 9
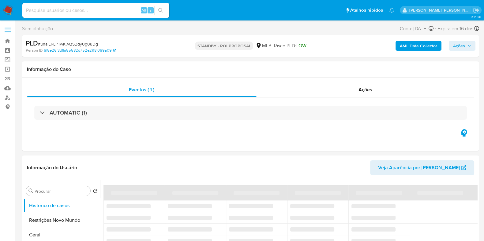
select select "10"
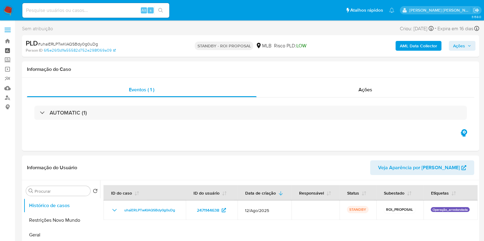
click at [9, 50] on link "Painel" at bounding box center [36, 50] width 73 height 9
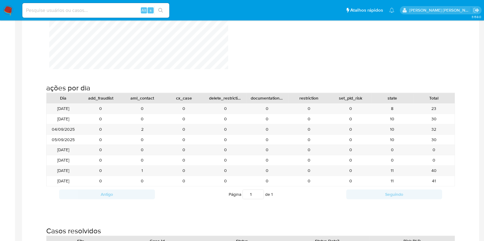
scroll to position [650, 0]
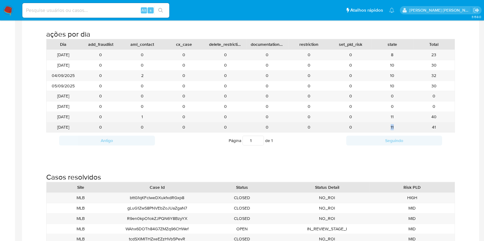
drag, startPoint x: 401, startPoint y: 130, endPoint x: 384, endPoint y: 126, distance: 17.5
click at [384, 126] on div "11" at bounding box center [392, 127] width 42 height 10
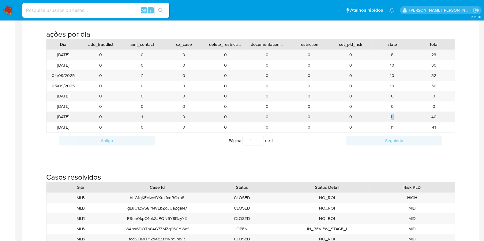
drag, startPoint x: 384, startPoint y: 119, endPoint x: 407, endPoint y: 114, distance: 23.5
click at [406, 114] on div "11" at bounding box center [392, 117] width 42 height 10
click at [410, 113] on div "11" at bounding box center [392, 117] width 42 height 10
click at [467, 118] on div "ações por dia Dia add_fraudlist aml_contact cx_case delete_restriction document…" at bounding box center [250, 86] width 447 height 143
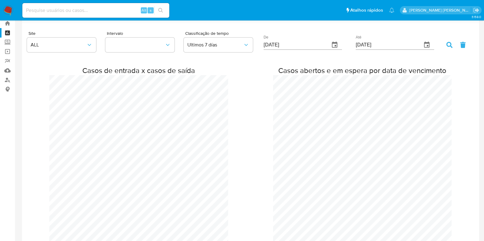
scroll to position [0, 0]
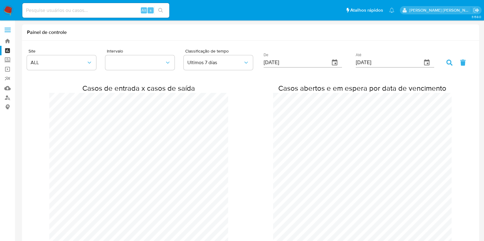
click at [8, 10] on img at bounding box center [8, 10] width 10 height 10
